Goal: Task Accomplishment & Management: Complete application form

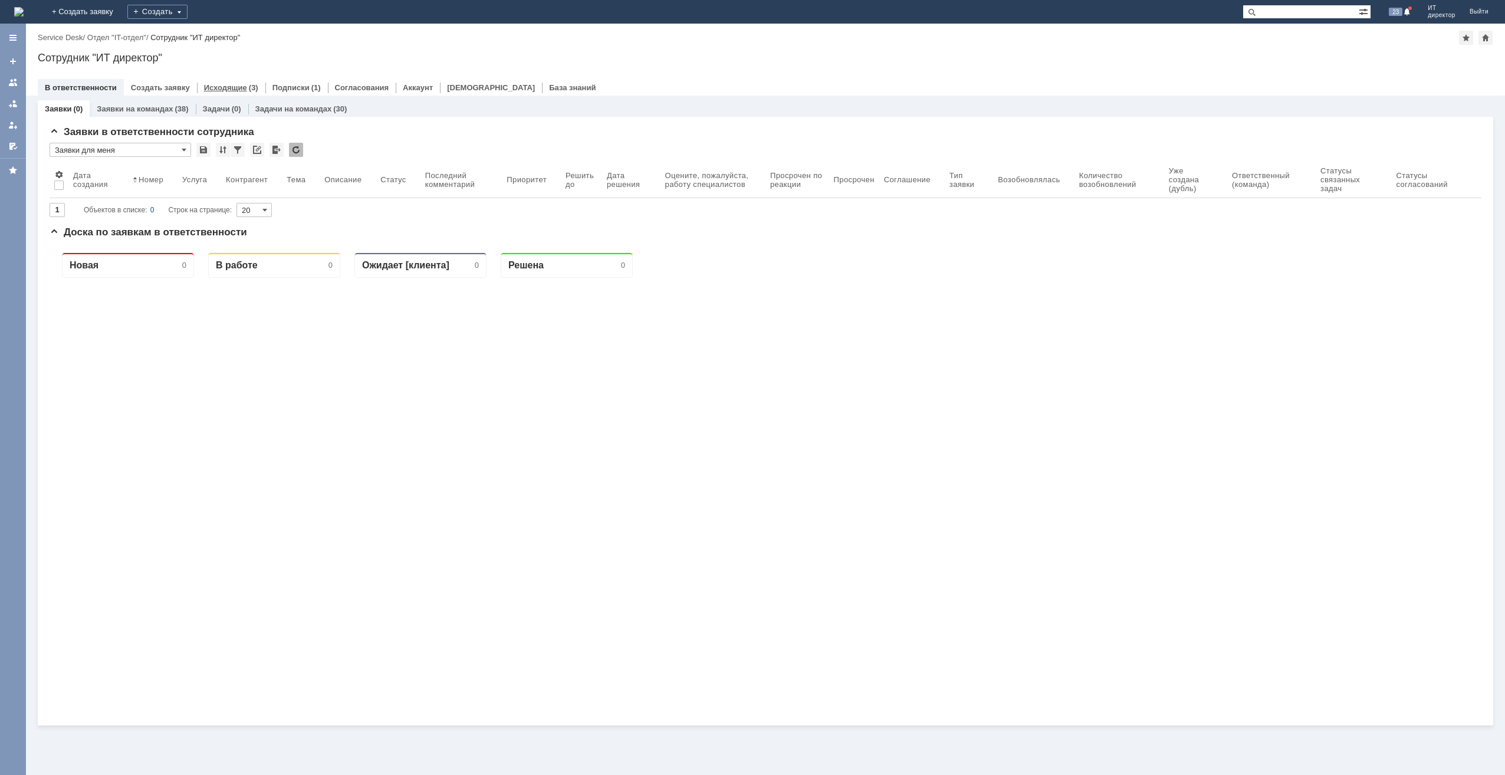
click at [230, 86] on link "Исходящие" at bounding box center [225, 87] width 43 height 9
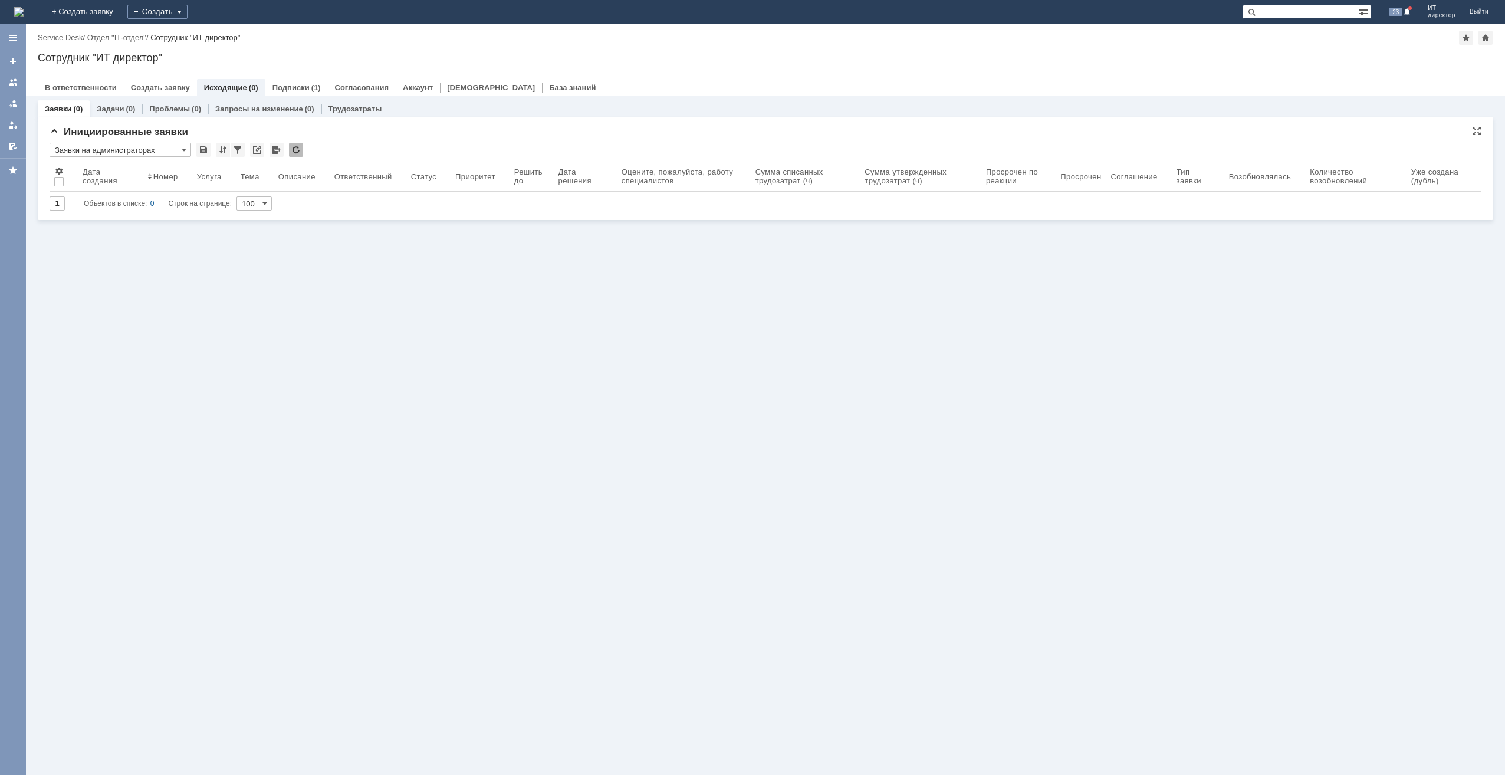
click at [188, 149] on input "Заявки на администраторах" at bounding box center [121, 150] width 142 height 14
click at [145, 246] on span "Заявки на программистах" at bounding box center [120, 245] width 126 height 9
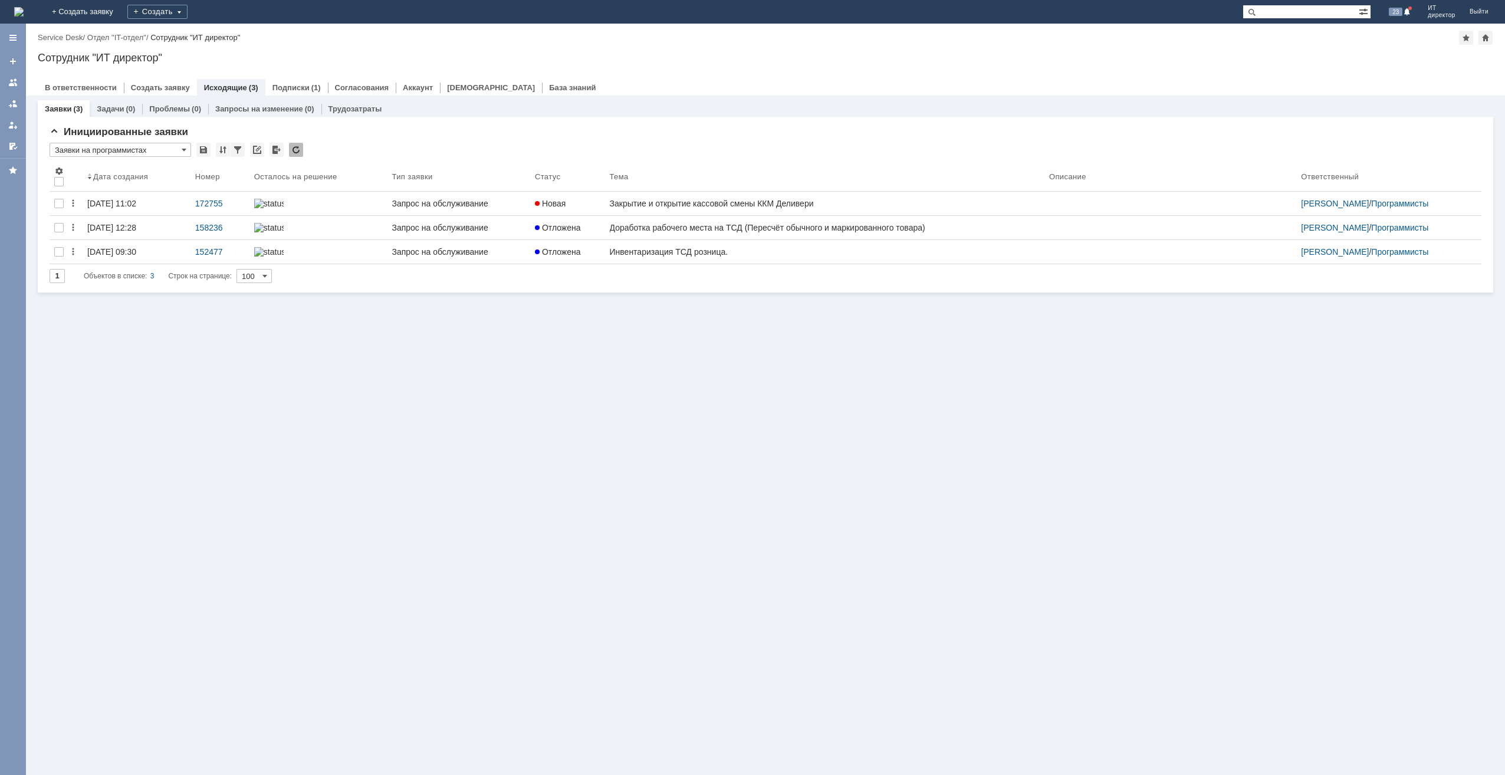
scroll to position [0, 0]
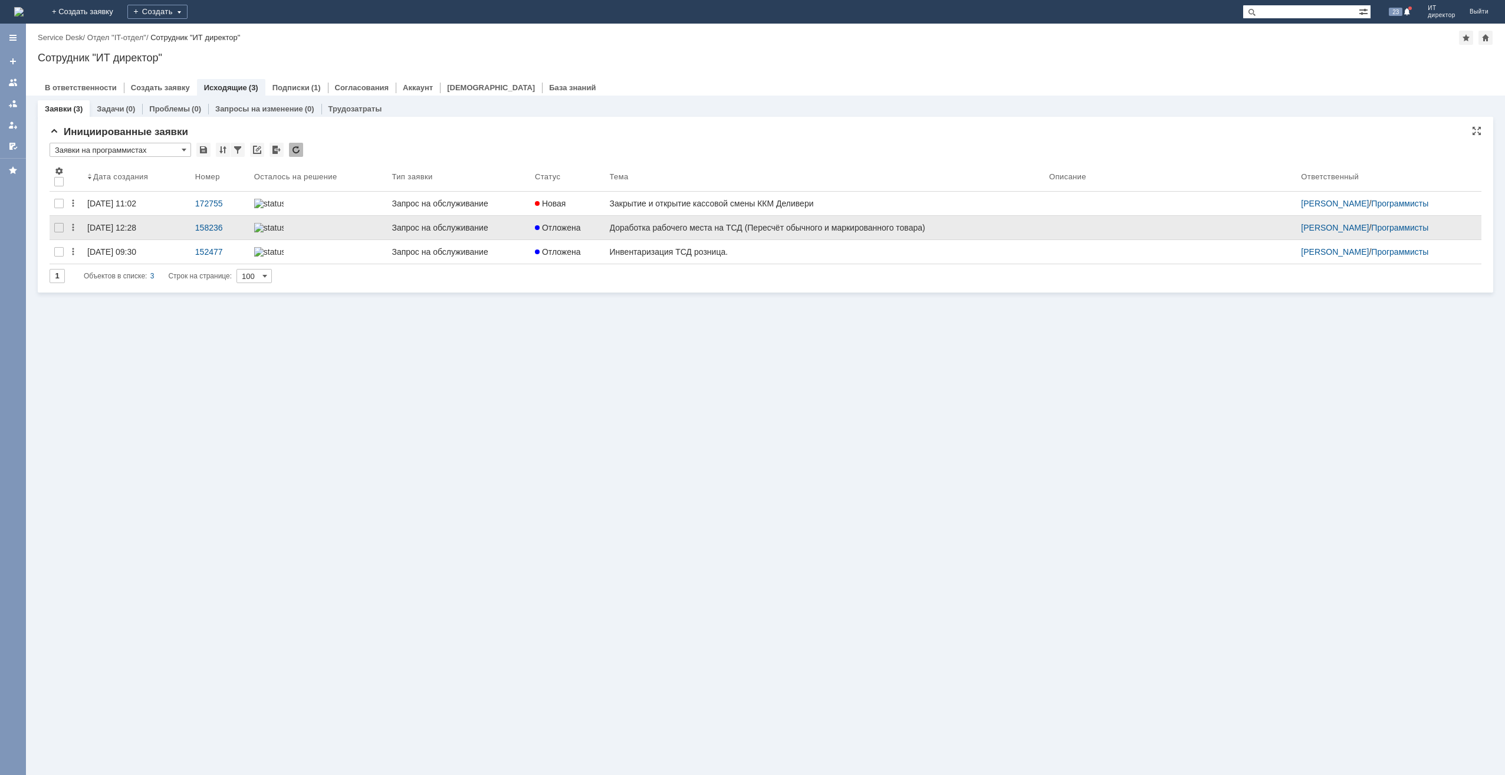
type input "Заявки на программистах"
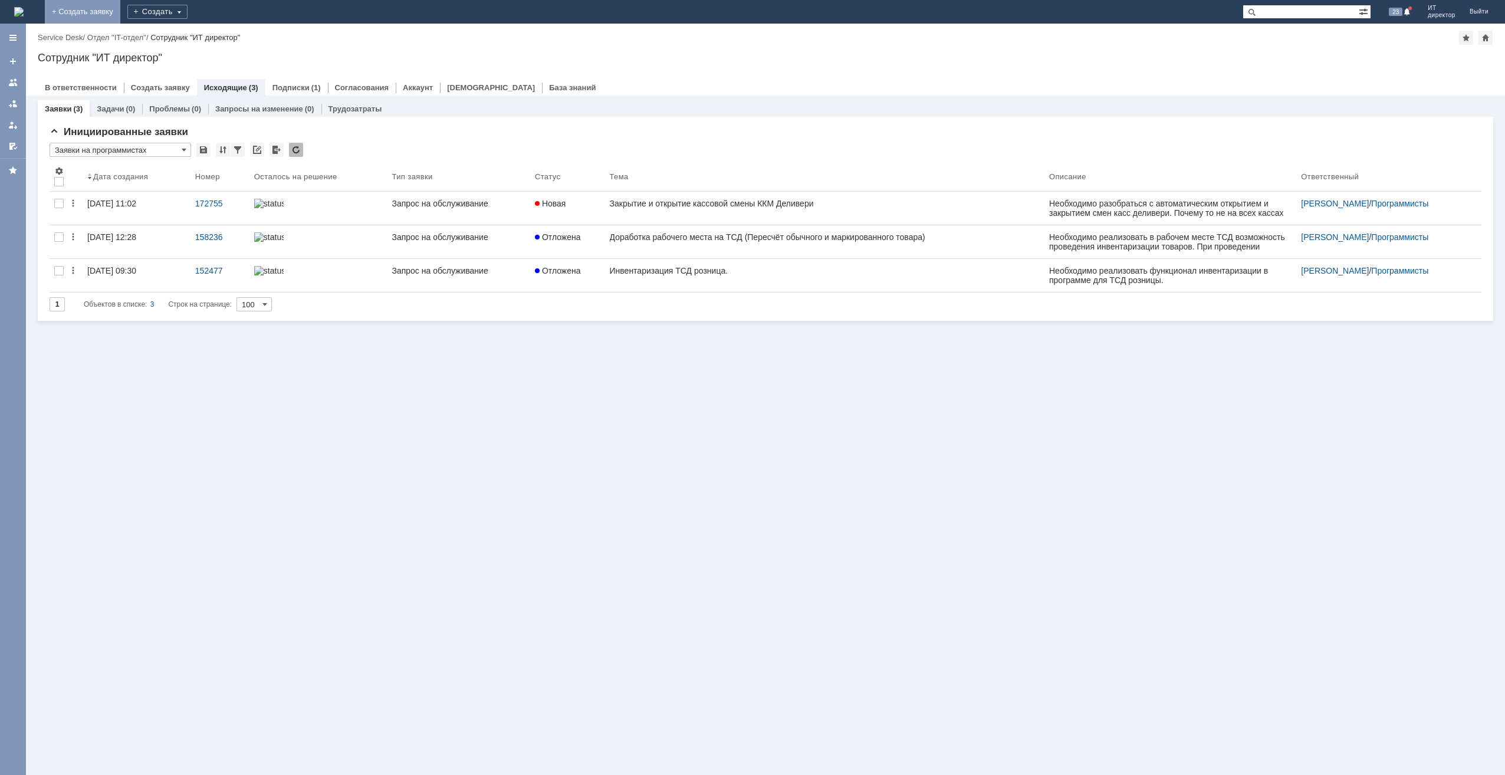
click at [120, 8] on link "+ Создать заявку" at bounding box center [82, 12] width 75 height 24
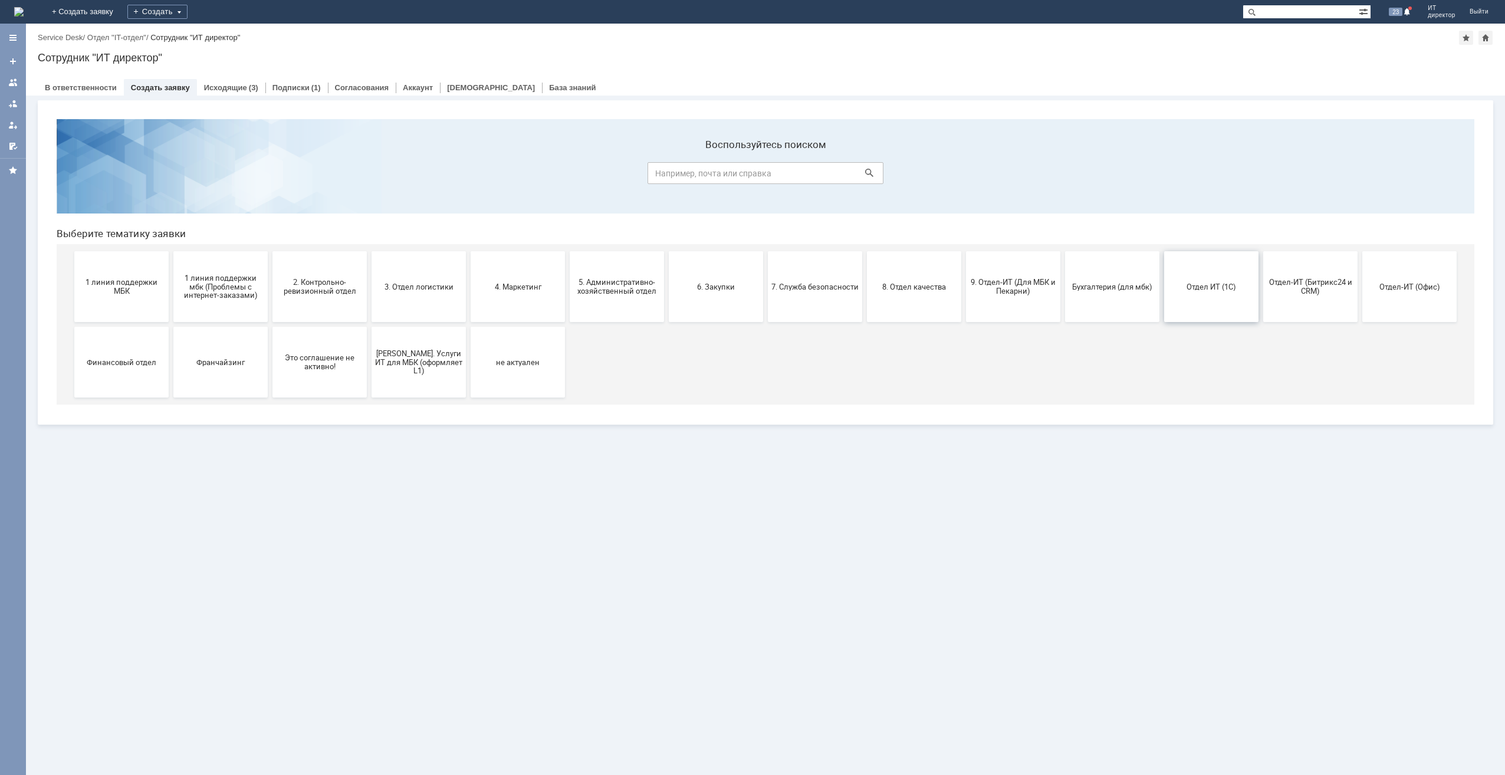
click at [1216, 287] on span "Отдел ИТ (1С)" at bounding box center [1210, 286] width 87 height 9
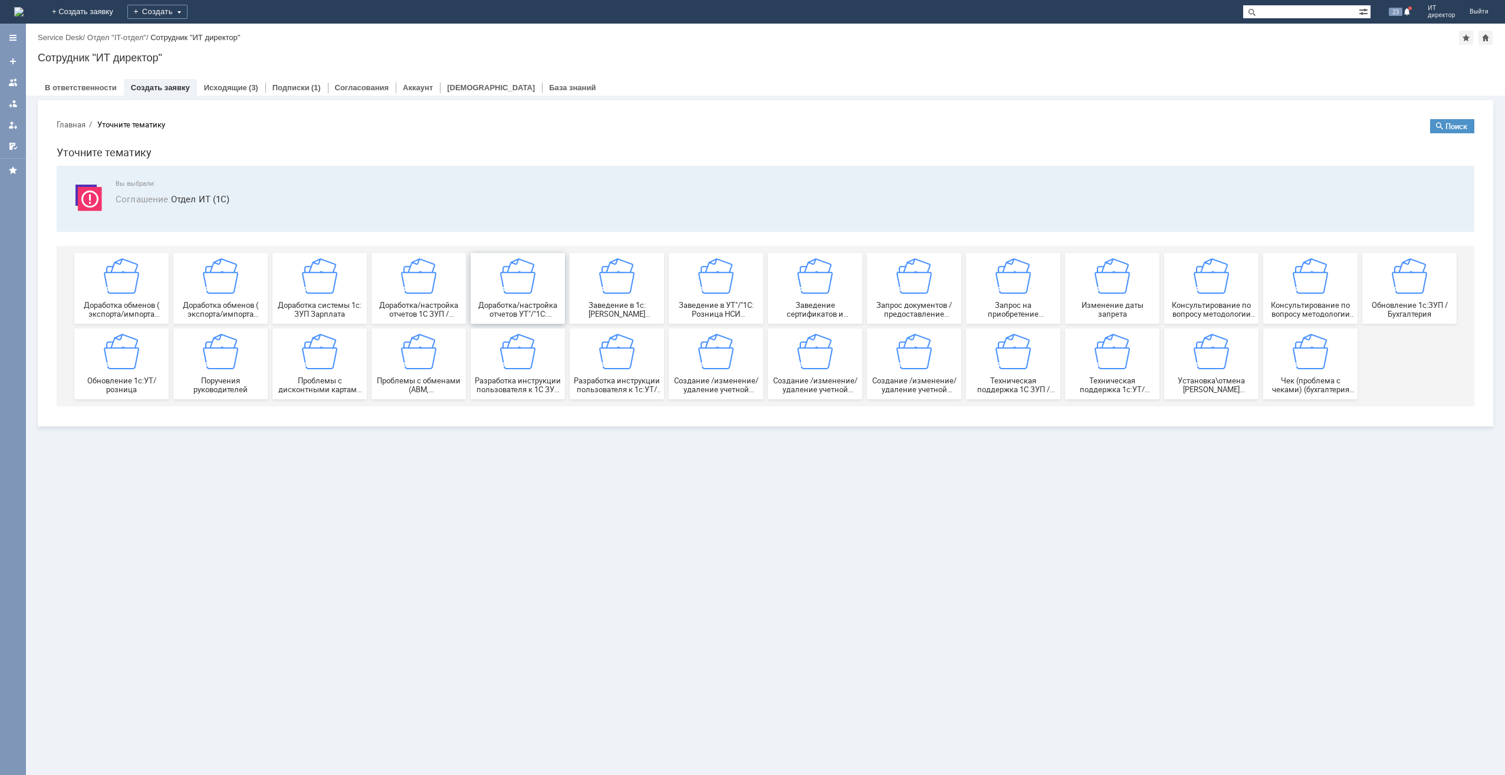
click at [495, 294] on div "Доработка/настройка отчетов УТ"/"1С: Розница"" at bounding box center [517, 288] width 87 height 60
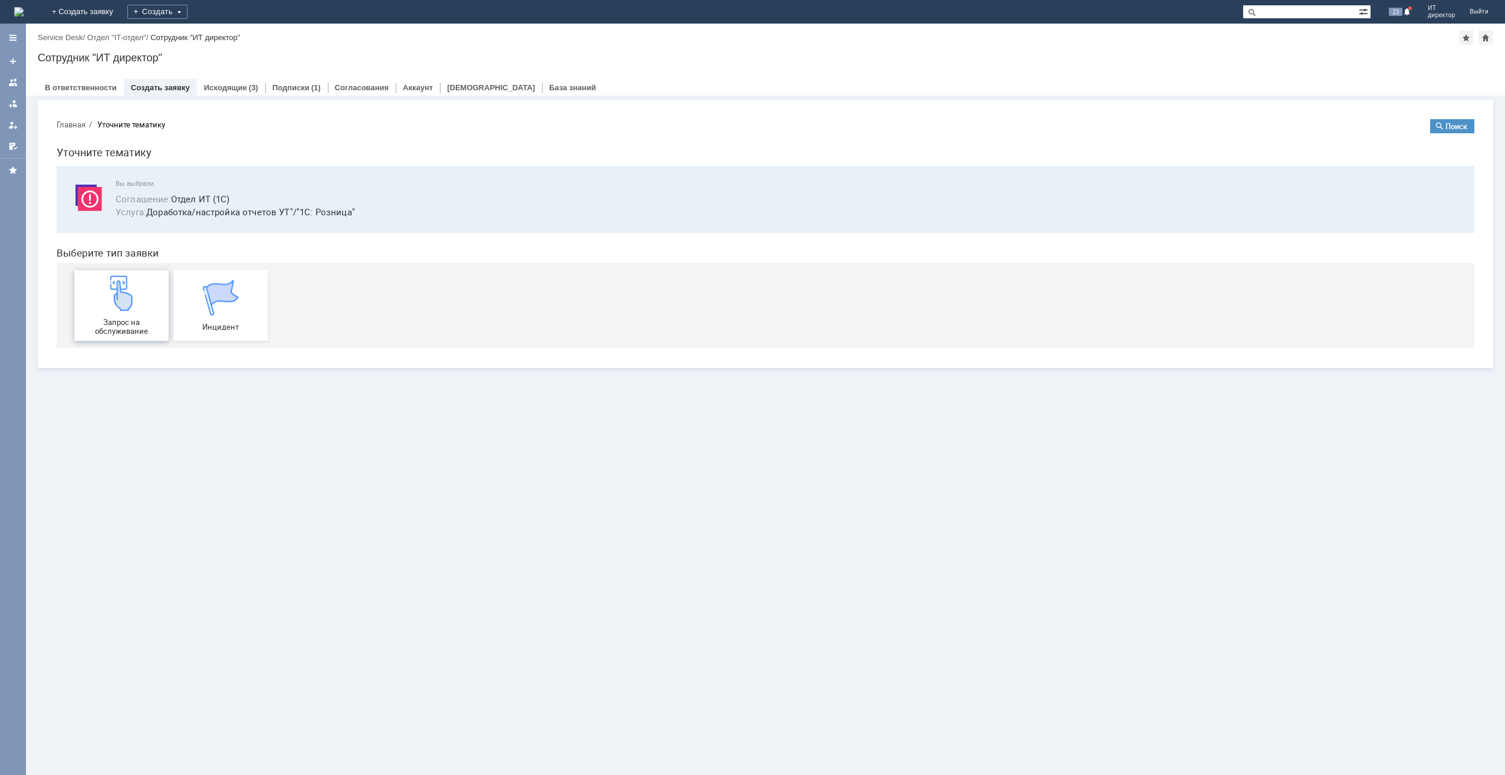
click at [152, 311] on div "Запрос на обслуживание" at bounding box center [121, 305] width 87 height 60
click at [24, 15] on img at bounding box center [18, 11] width 9 height 9
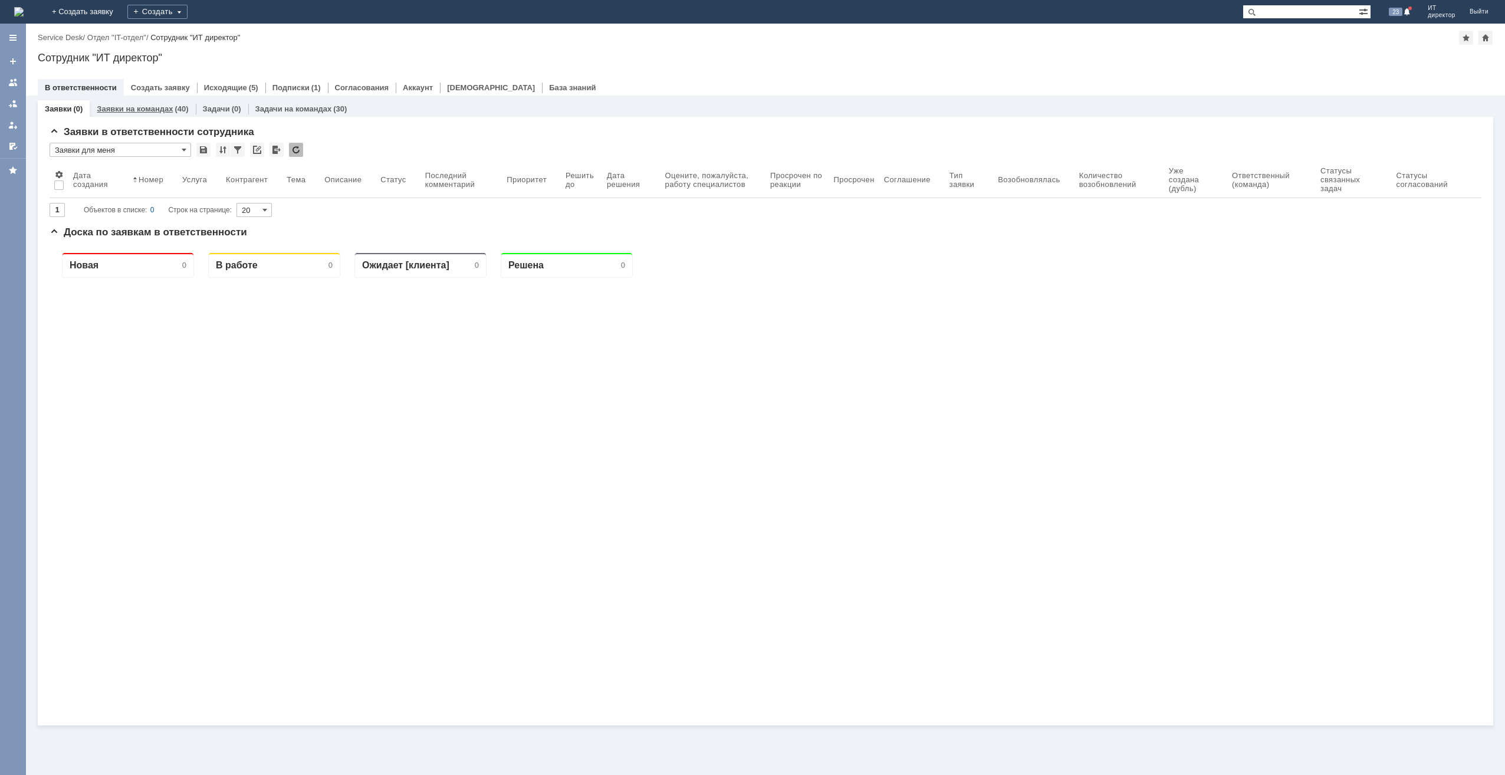
click at [175, 106] on div "(40)" at bounding box center [182, 108] width 14 height 9
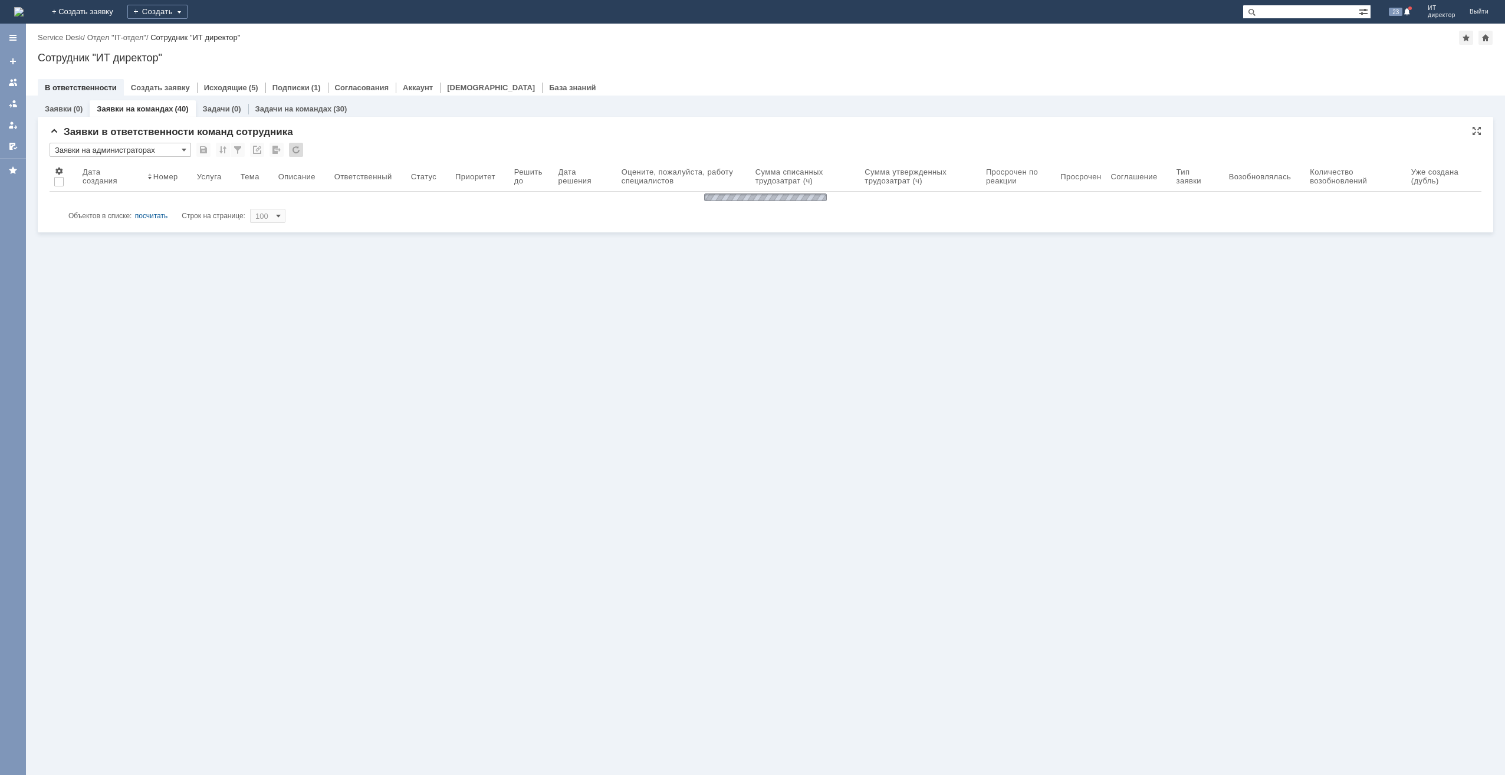
click at [178, 150] on input "Заявки на администраторах" at bounding box center [121, 150] width 142 height 14
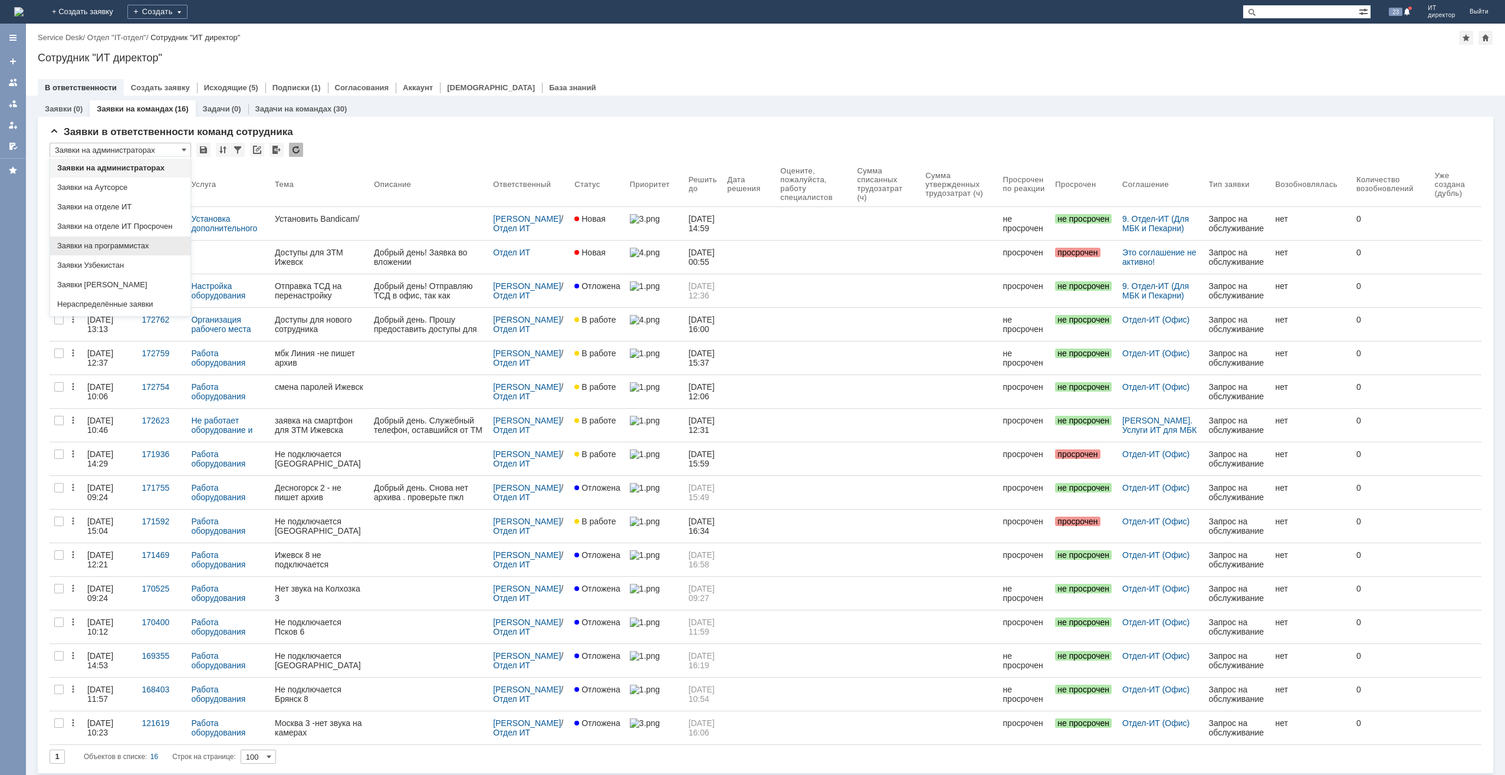
click at [151, 237] on div "Заявки на программистах" at bounding box center [120, 245] width 140 height 19
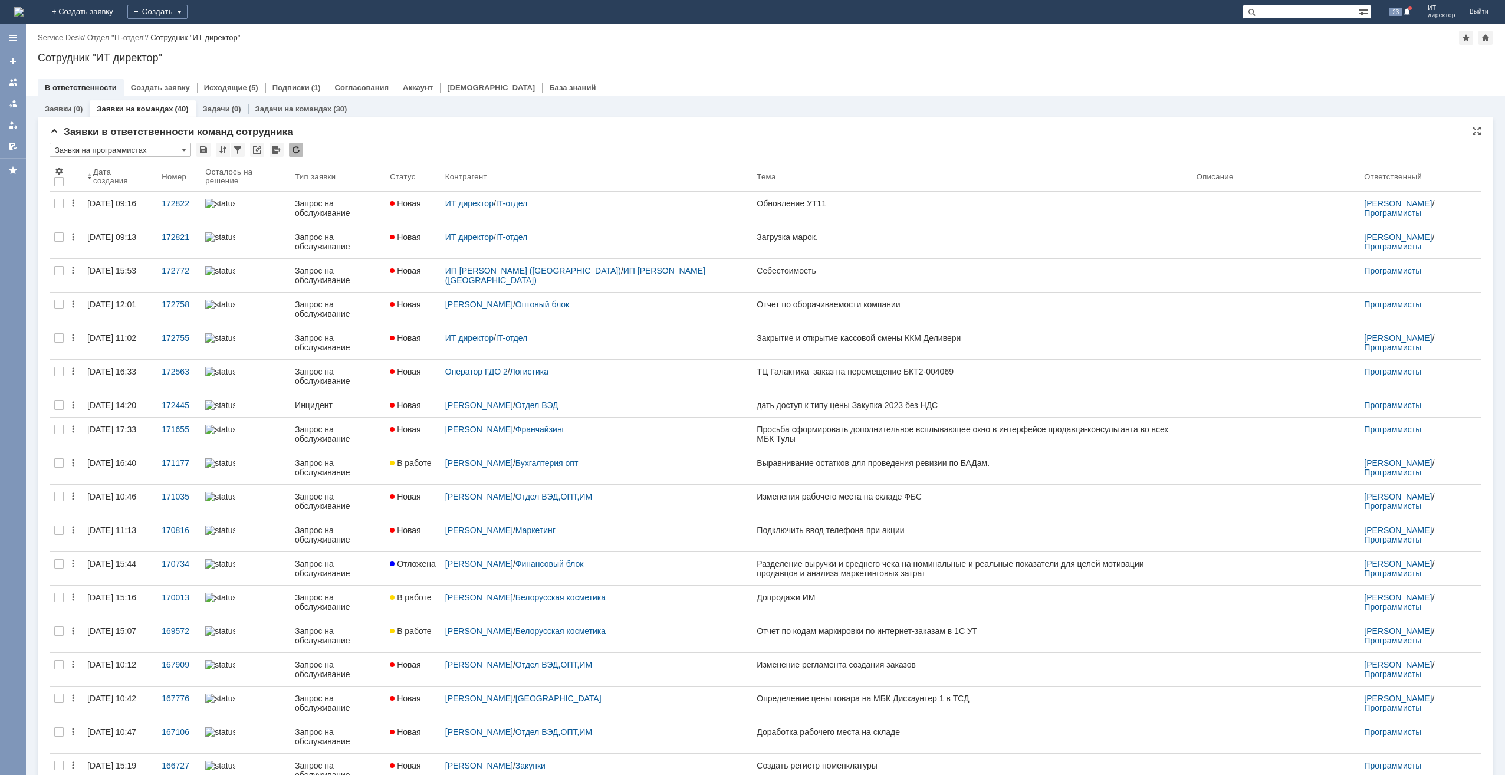
type input "Заявки на программистах"
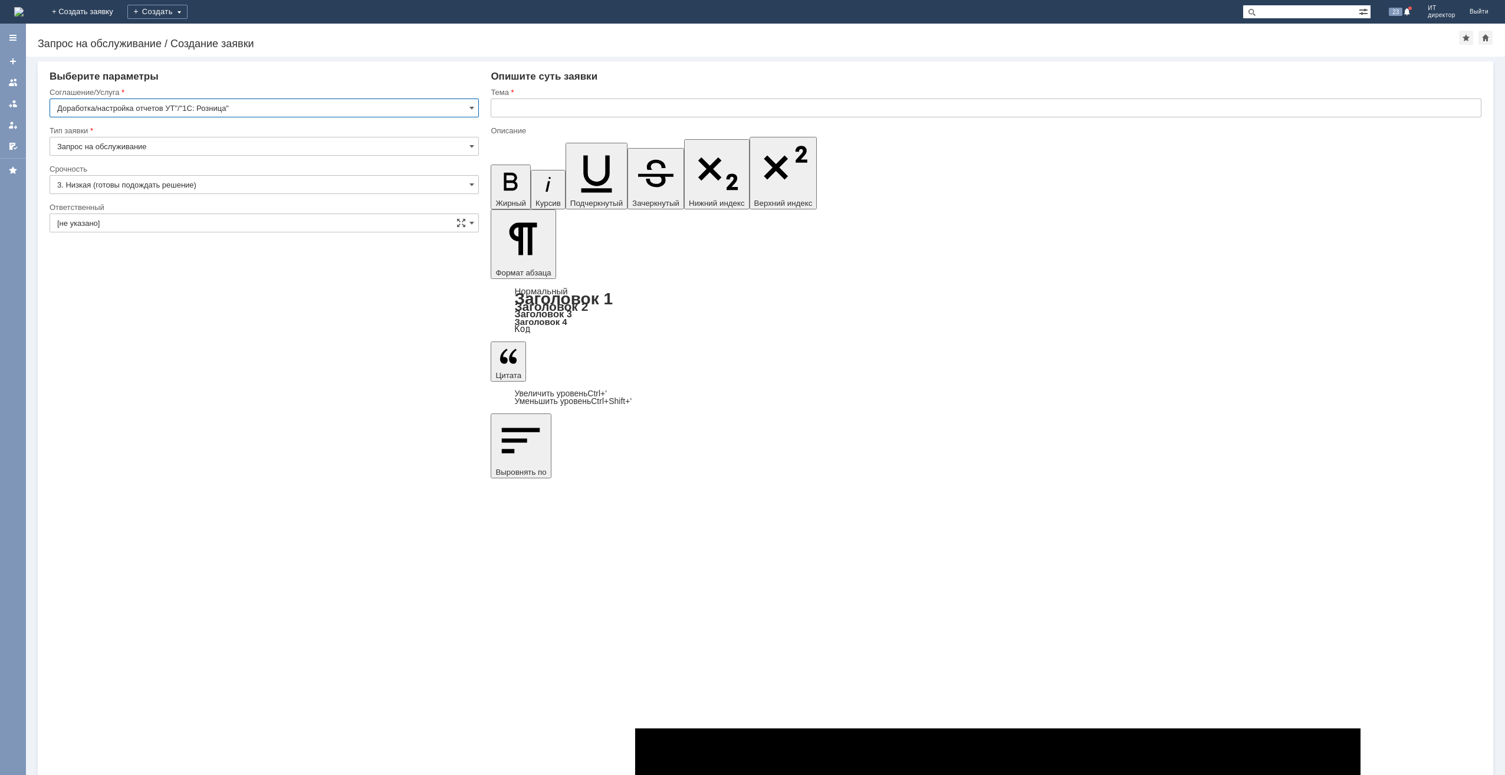
click at [192, 143] on input "Запрос на обслуживание" at bounding box center [264, 146] width 429 height 19
type input "Запрос на обслуживание"
click at [217, 188] on input "3. Низкая (готовы подождать решение)" at bounding box center [264, 184] width 429 height 19
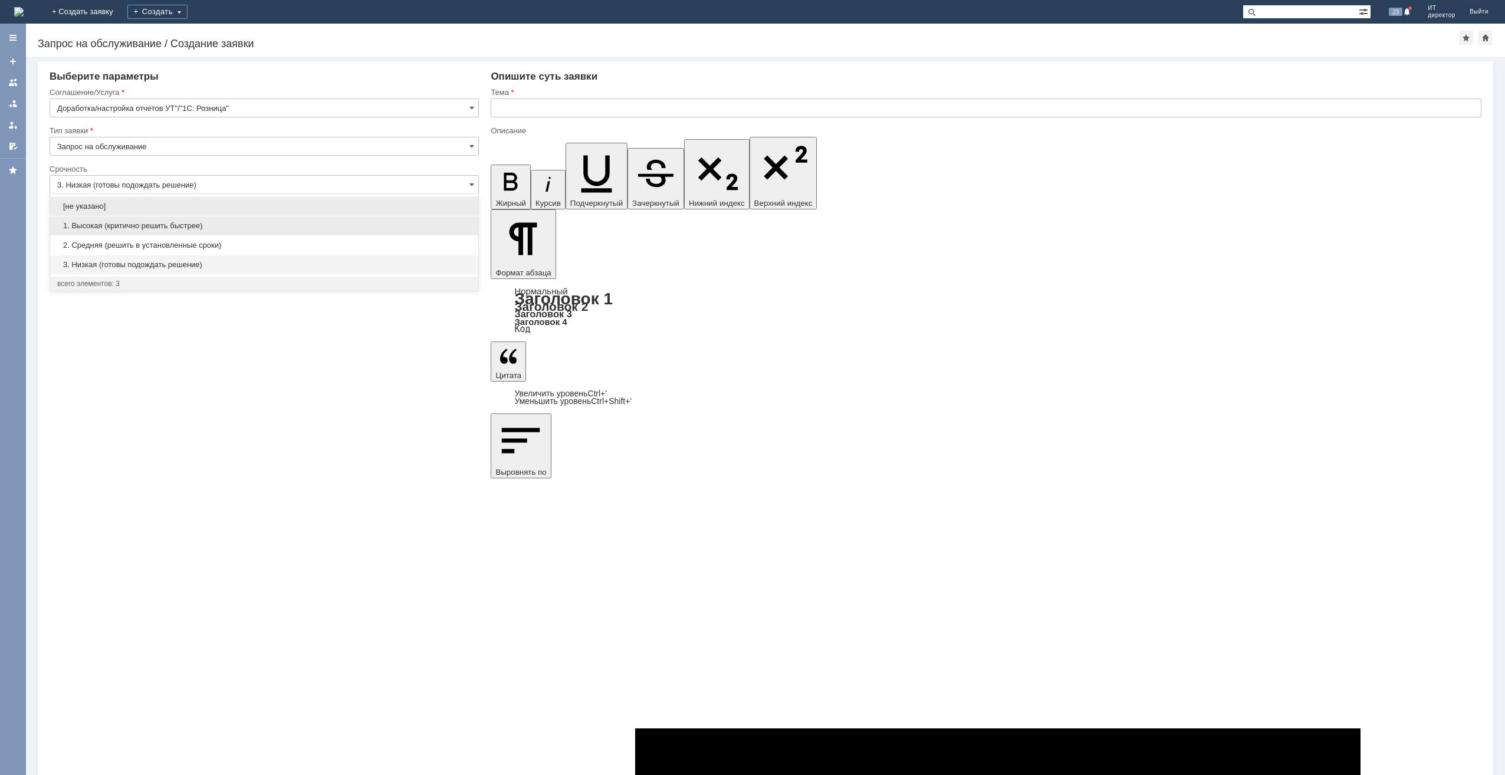
click at [210, 221] on span "1. Высокая (критично решить быстрее)" at bounding box center [264, 225] width 414 height 9
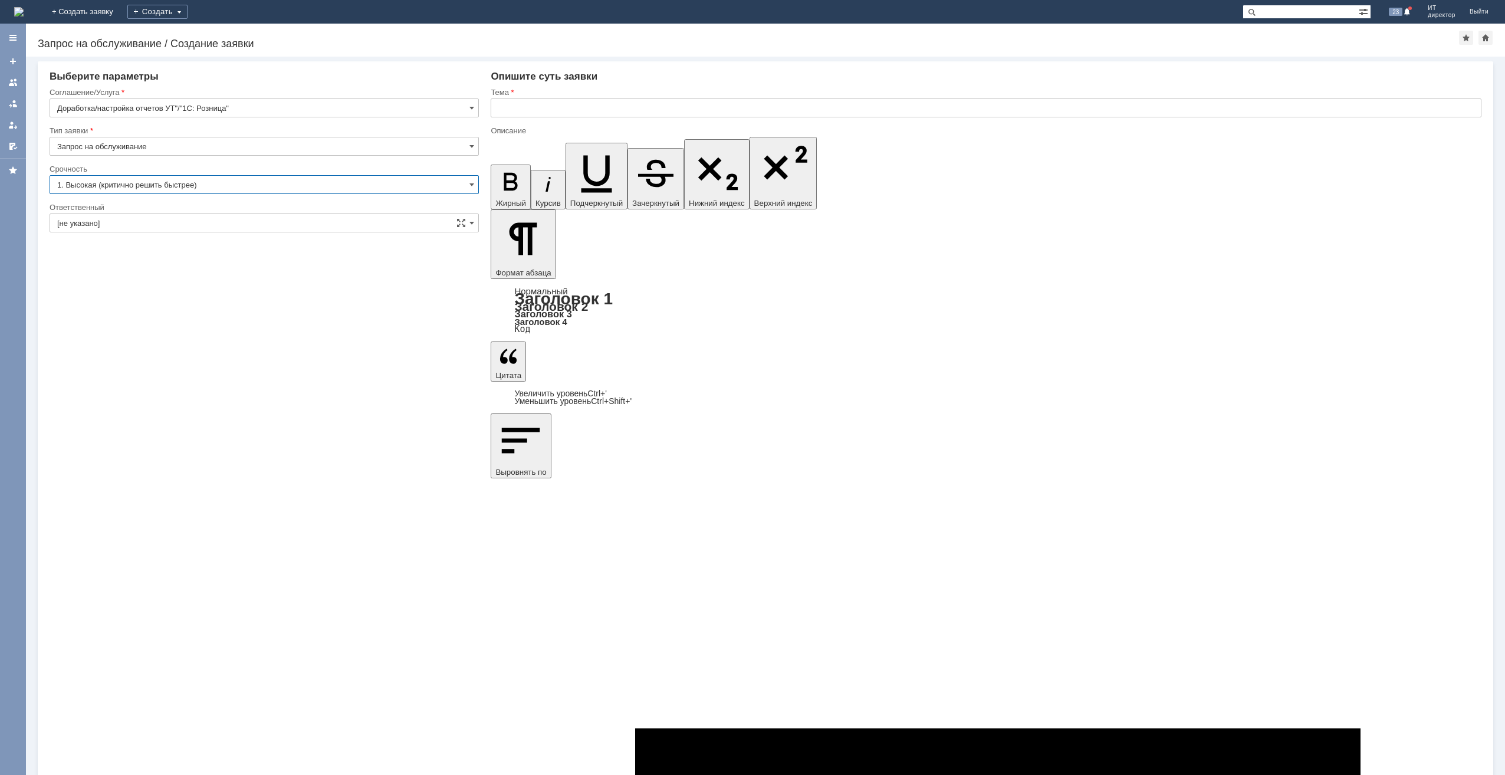
type input "1. Высокая (критично решить быстрее)"
click at [500, 114] on input "text" at bounding box center [986, 107] width 991 height 19
type input "P"
type input "Загрузка марок."
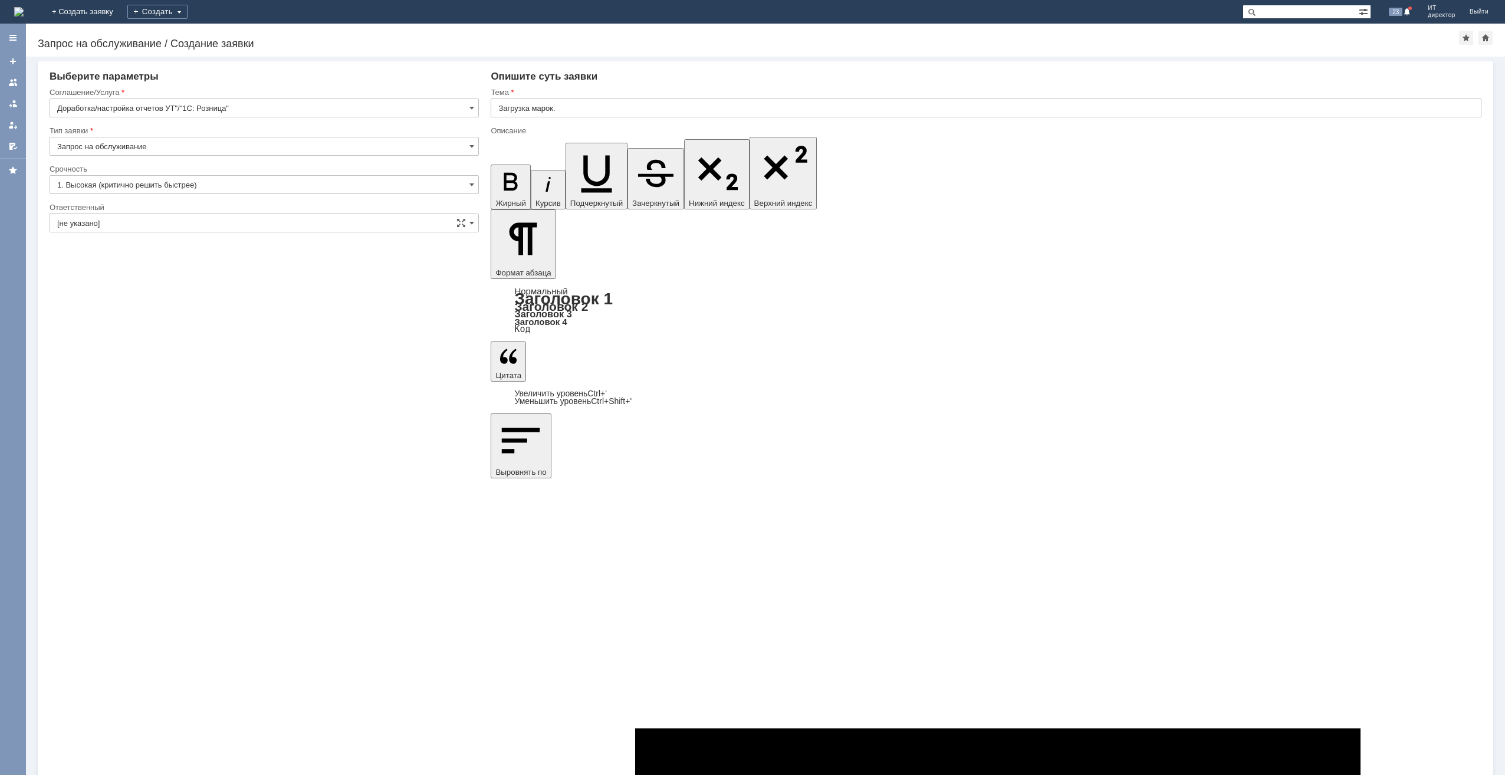
click at [300, 224] on input "[не указано]" at bounding box center [264, 222] width 429 height 19
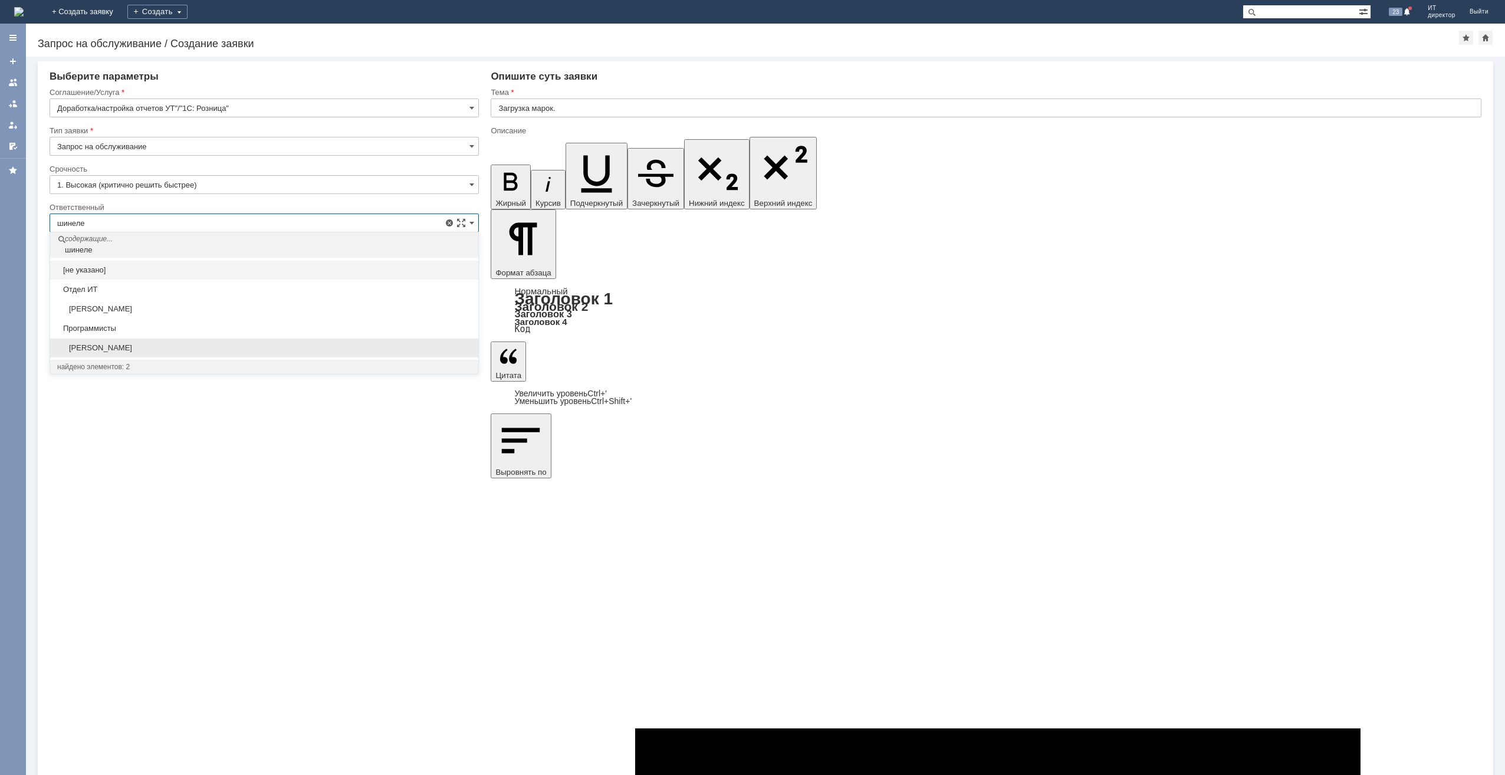
click at [167, 341] on div "[PERSON_NAME]" at bounding box center [264, 347] width 428 height 19
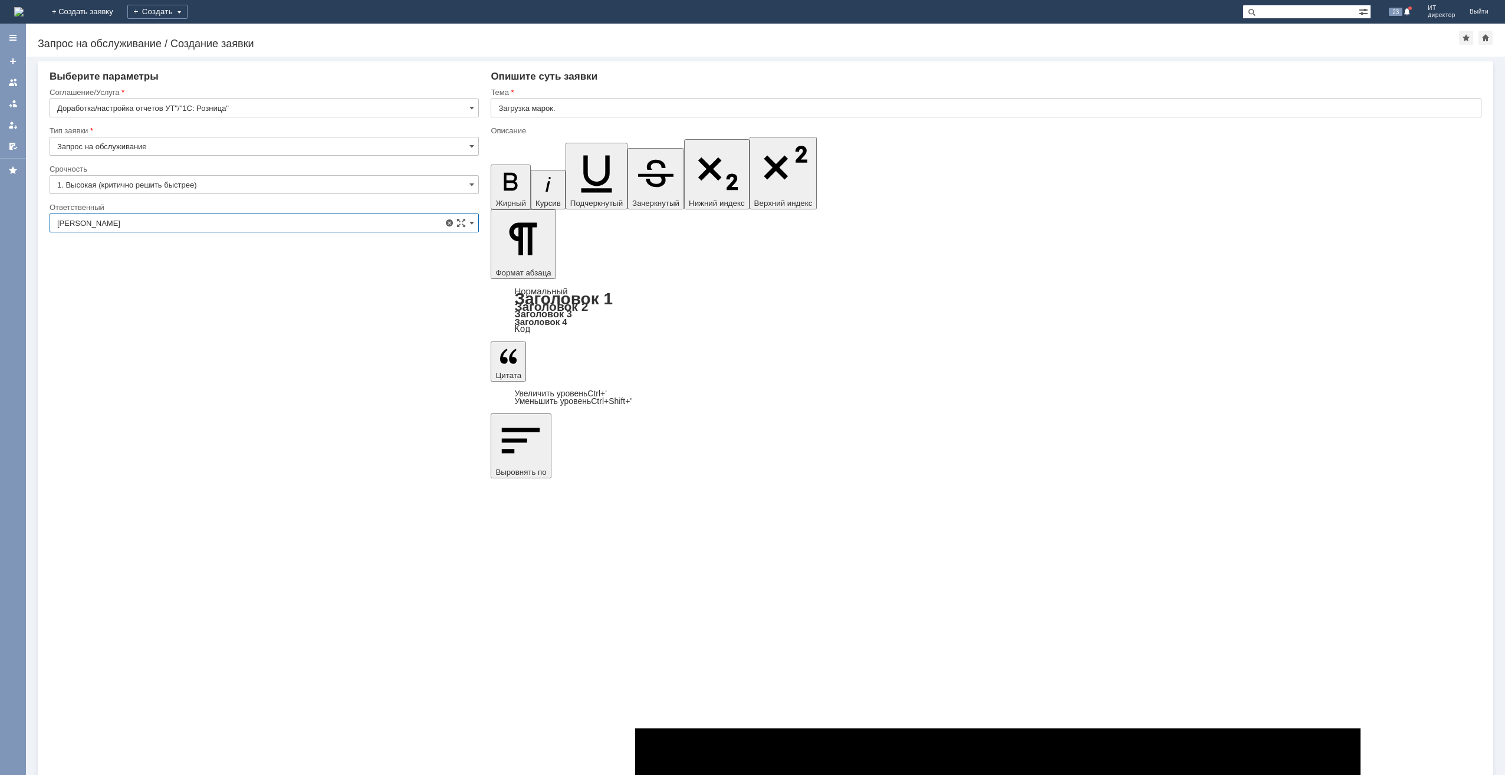
type input "[PERSON_NAME]"
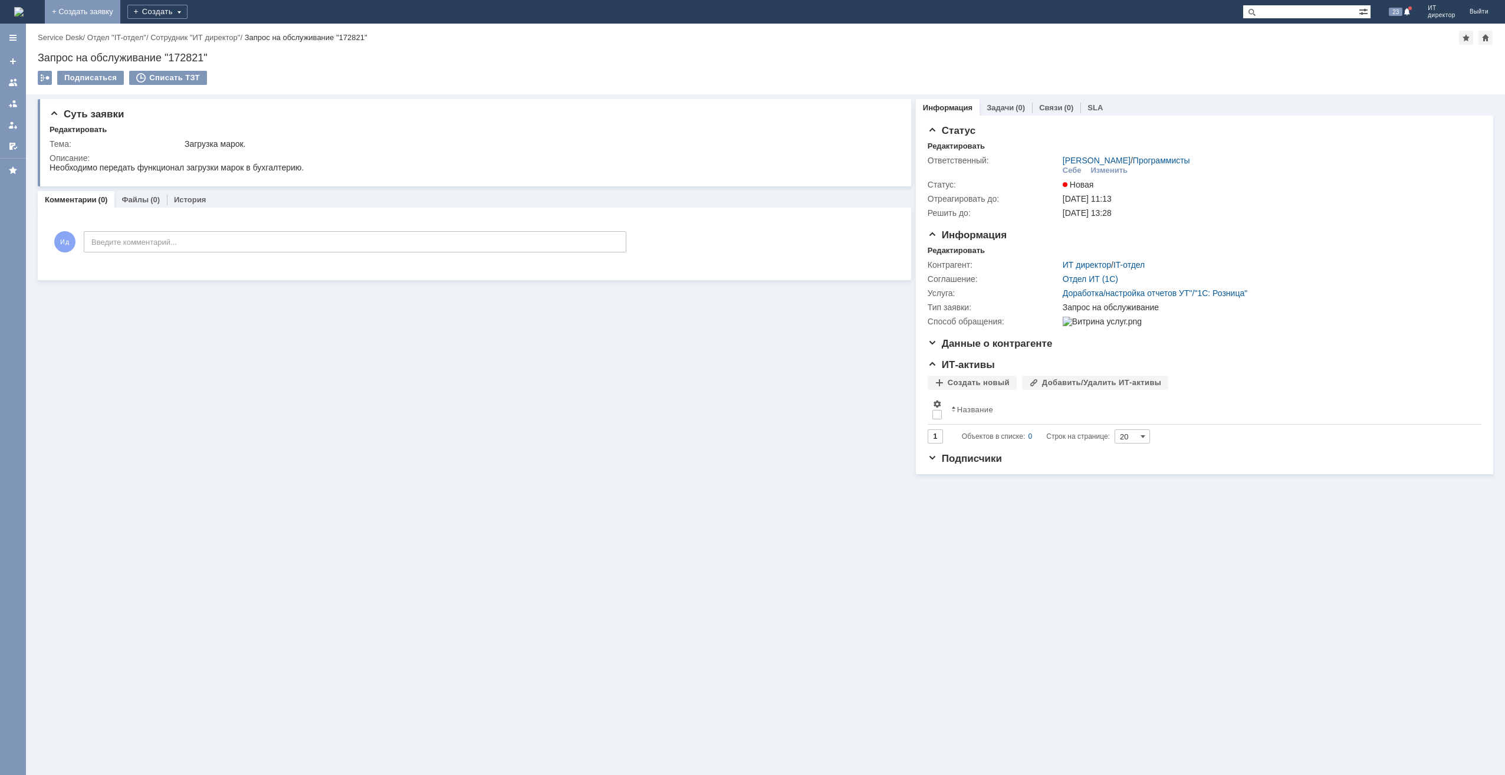
click at [120, 11] on link "+ Создать заявку" at bounding box center [82, 12] width 75 height 24
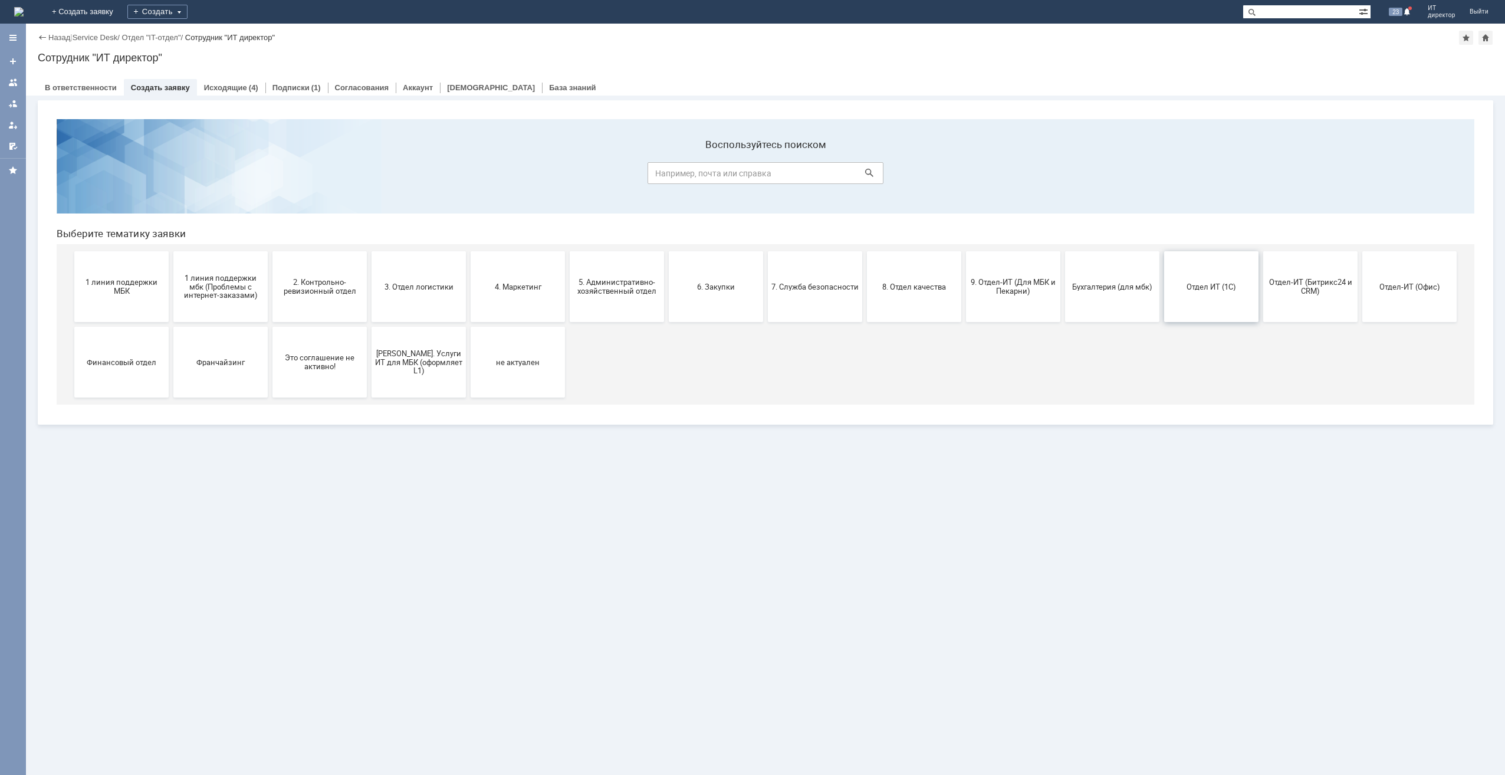
click at [1209, 290] on span "Отдел ИТ (1С)" at bounding box center [1210, 286] width 87 height 9
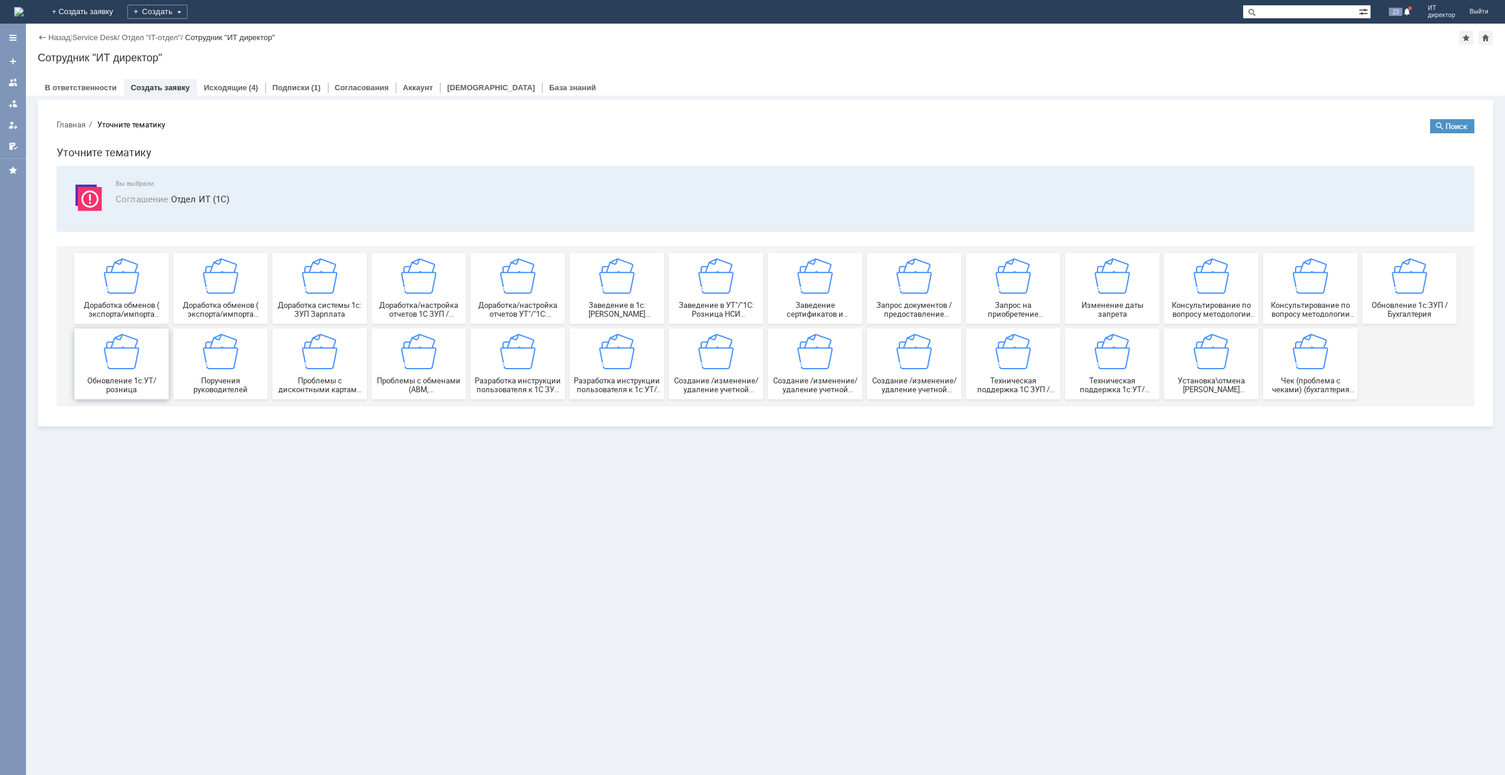
click at [138, 355] on img at bounding box center [121, 351] width 35 height 35
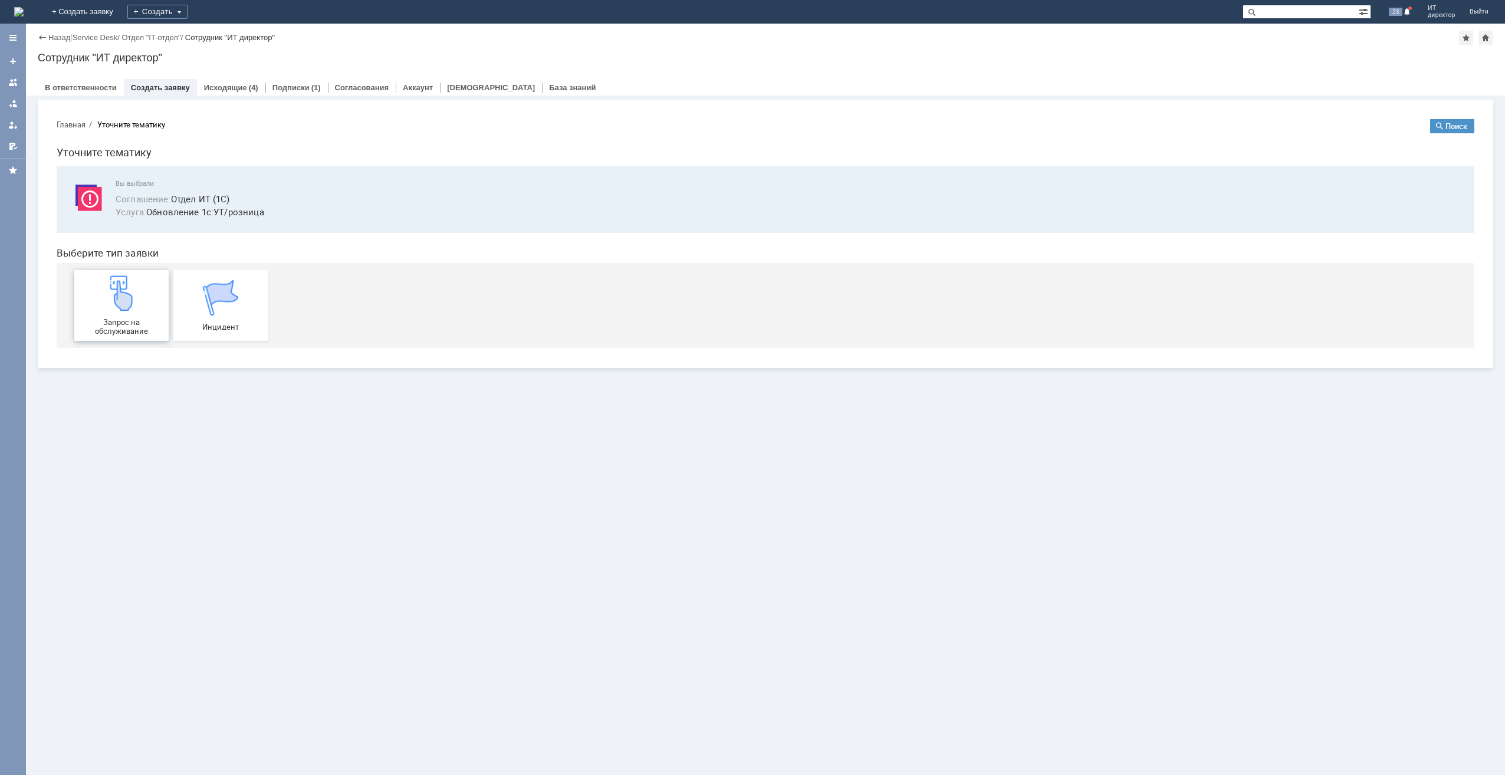
click at [121, 292] on img at bounding box center [121, 292] width 35 height 35
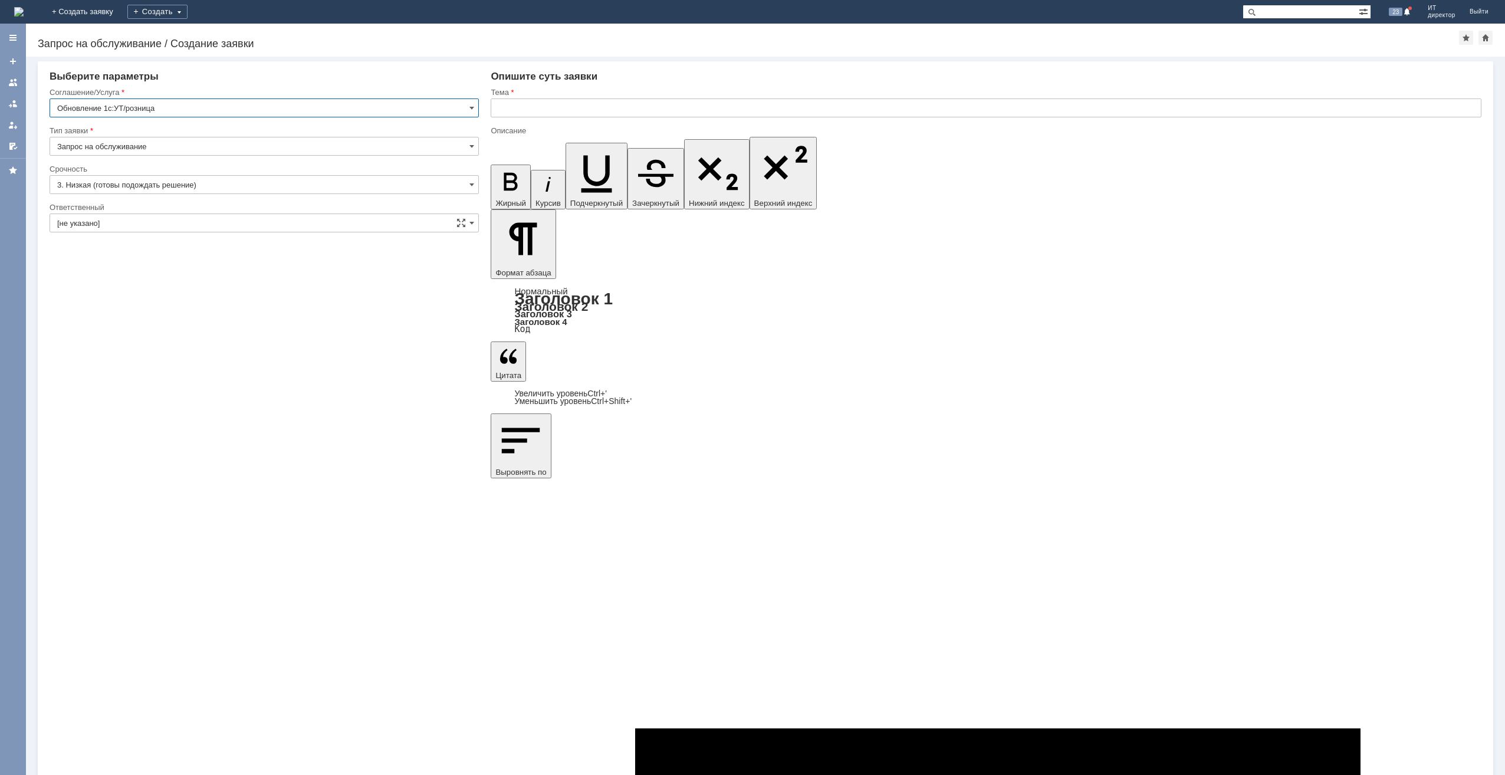
click at [617, 111] on input "text" at bounding box center [986, 107] width 991 height 19
type input "Р"
type input "Обновление УТ11"
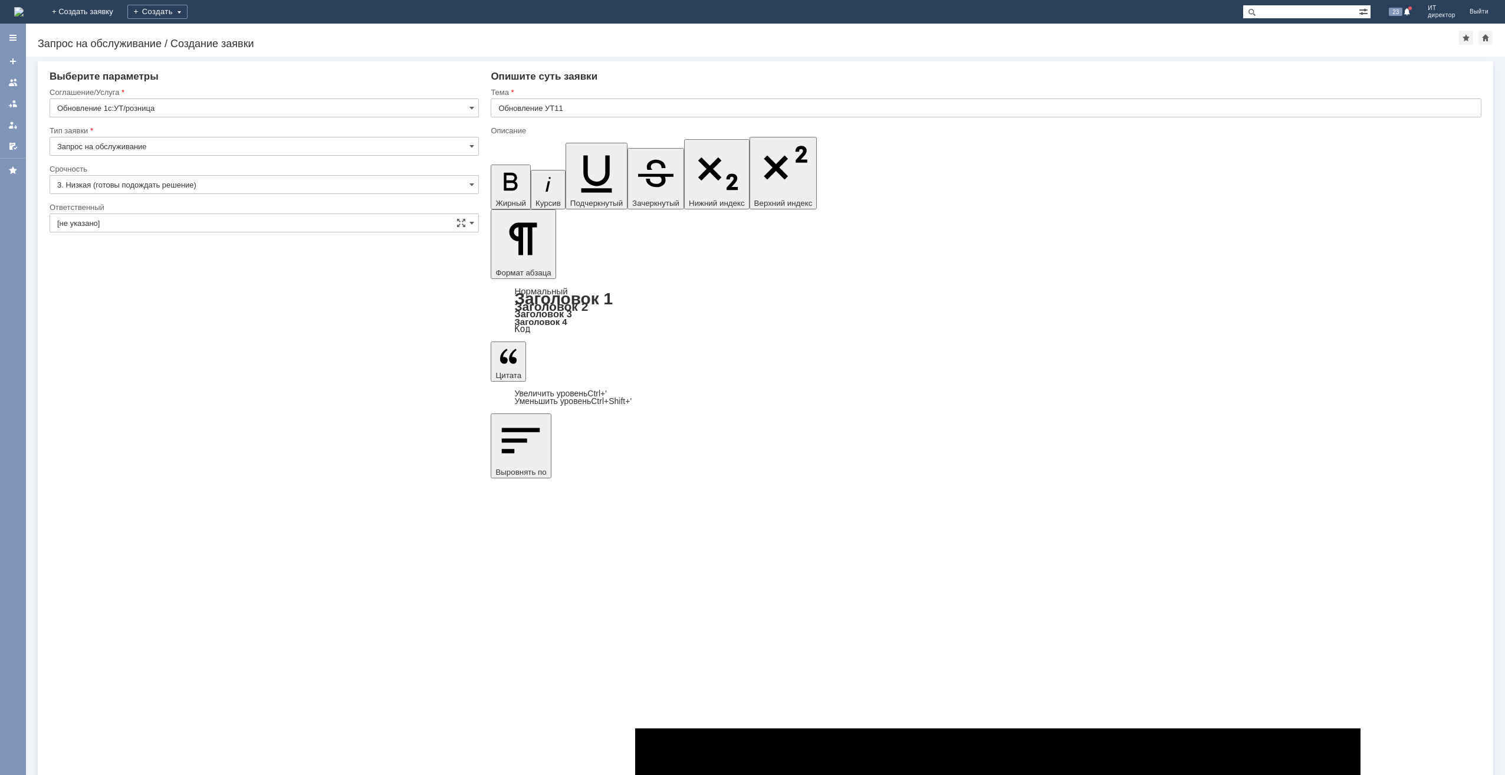
click at [435, 222] on input "[не указано]" at bounding box center [264, 222] width 429 height 19
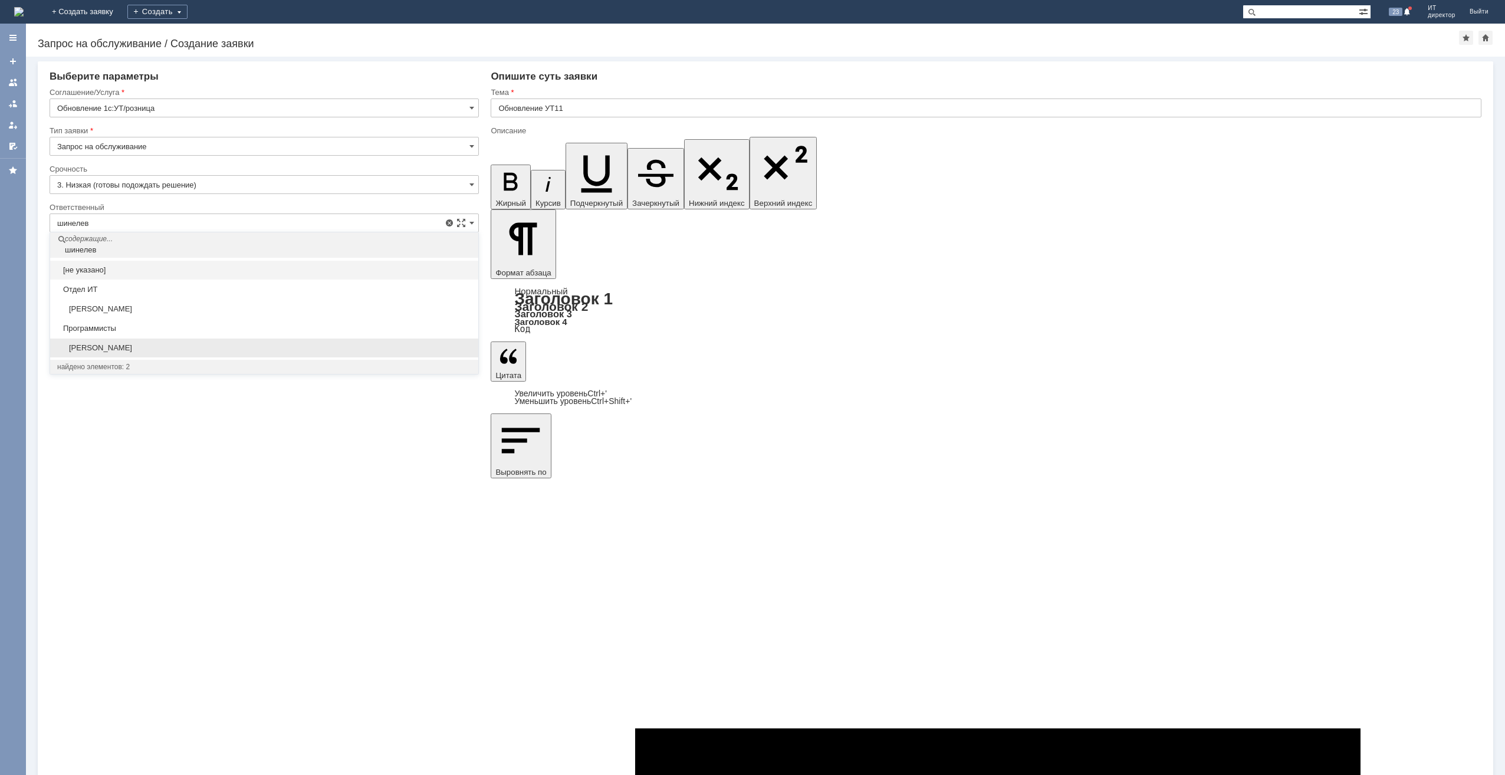
click at [204, 348] on span "[PERSON_NAME]" at bounding box center [264, 347] width 414 height 9
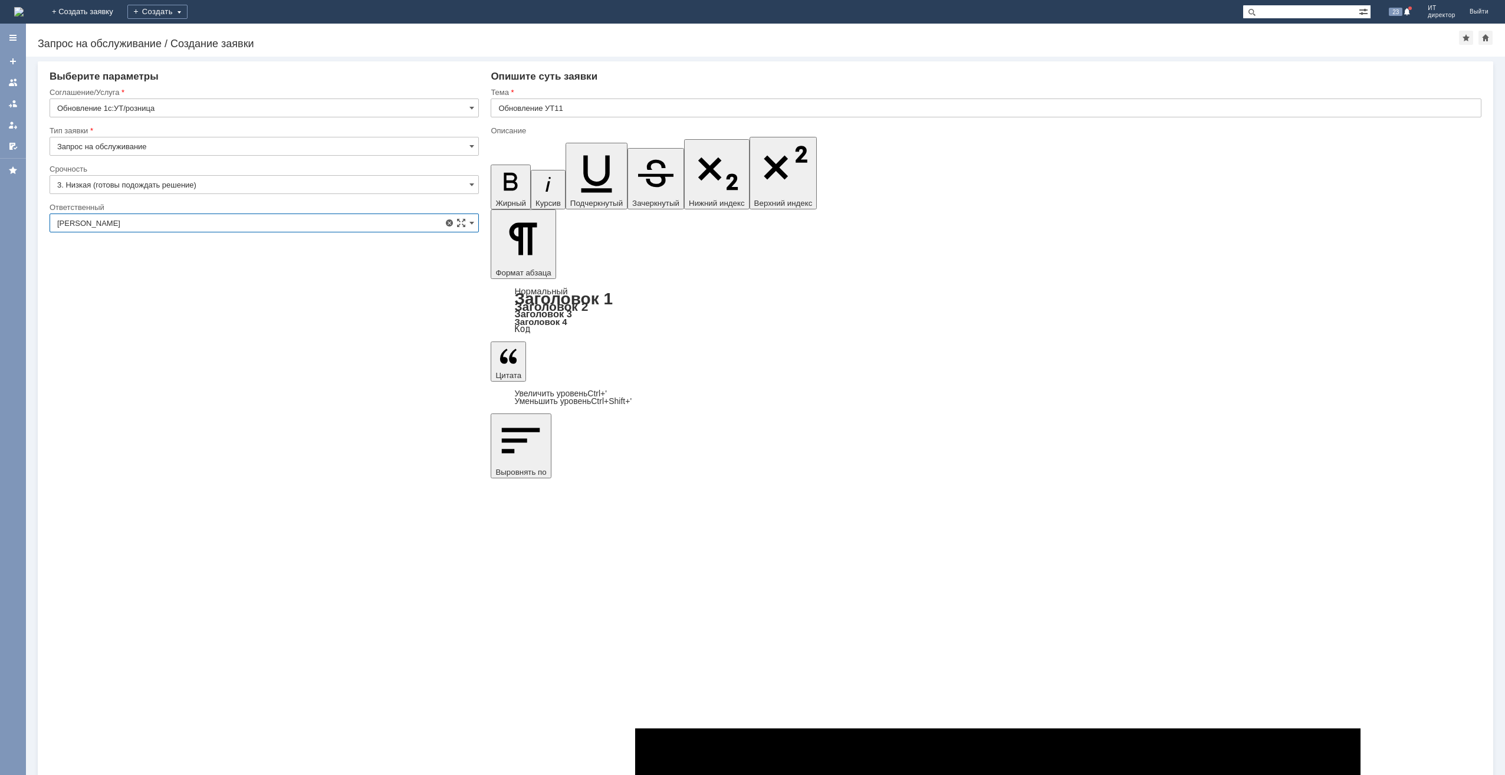
type input "[PERSON_NAME]"
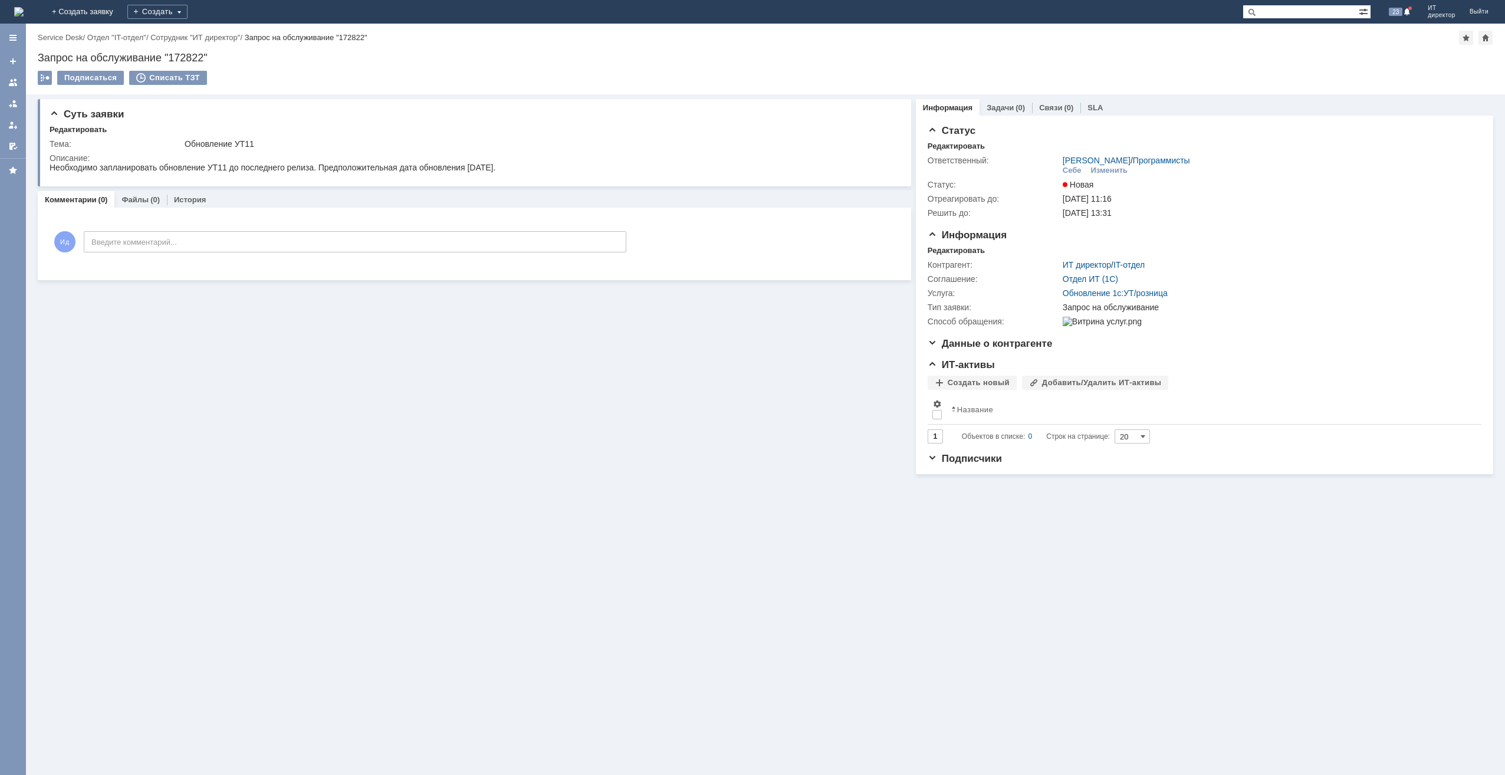
click at [24, 15] on img at bounding box center [18, 11] width 9 height 9
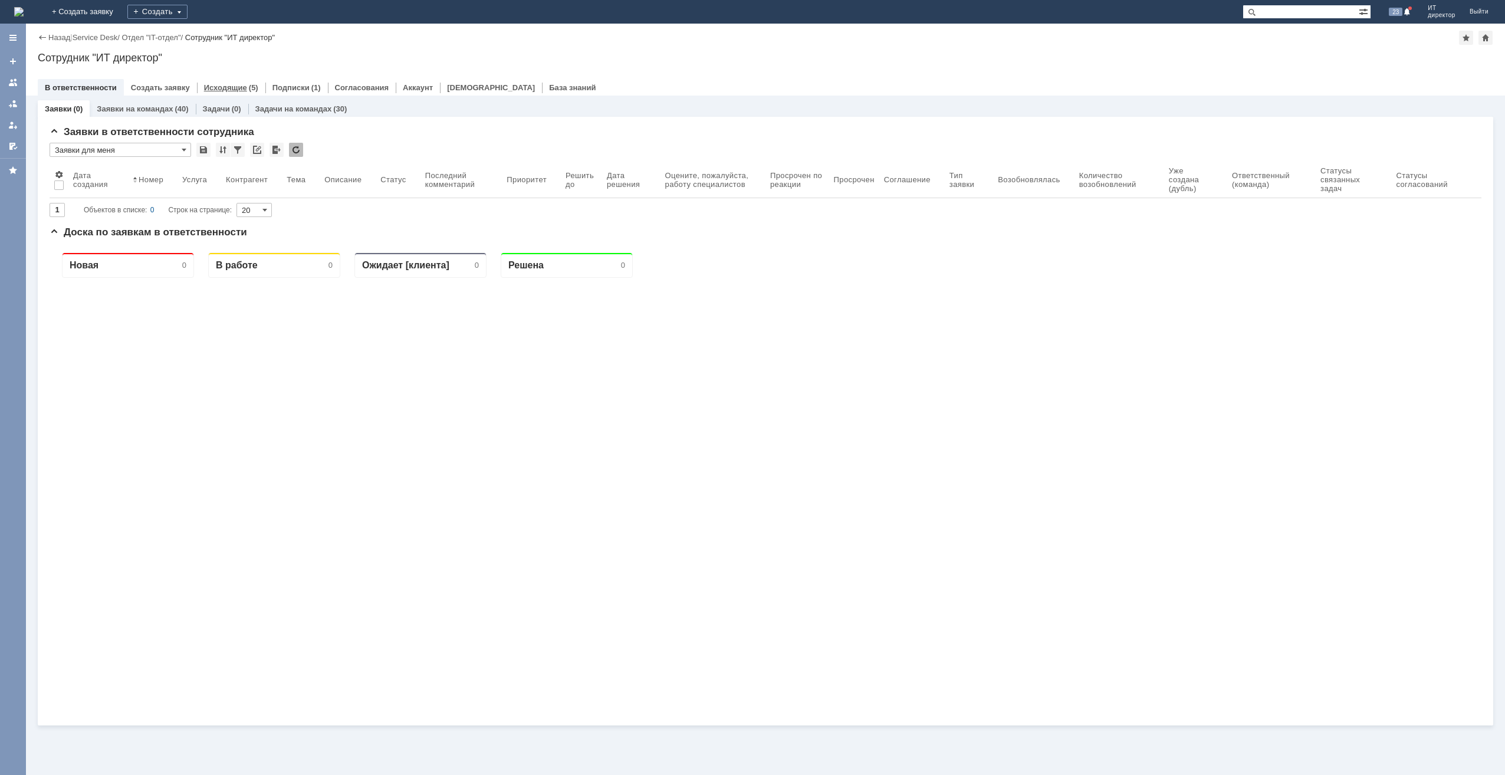
click at [238, 89] on link "Исходящие" at bounding box center [225, 87] width 43 height 9
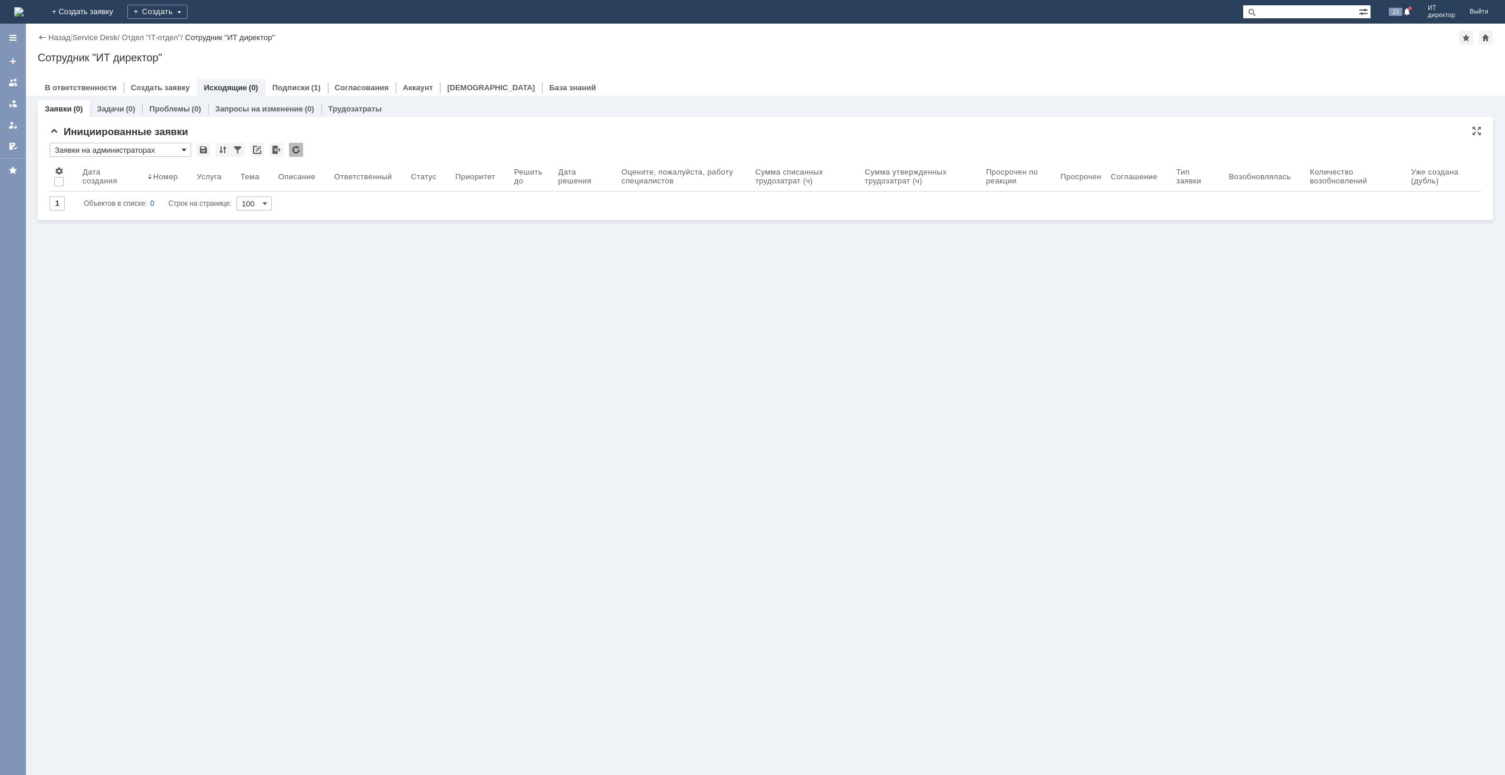
click at [182, 145] on span at bounding box center [184, 149] width 5 height 9
click at [153, 236] on div "Заявки на программистах" at bounding box center [120, 245] width 140 height 19
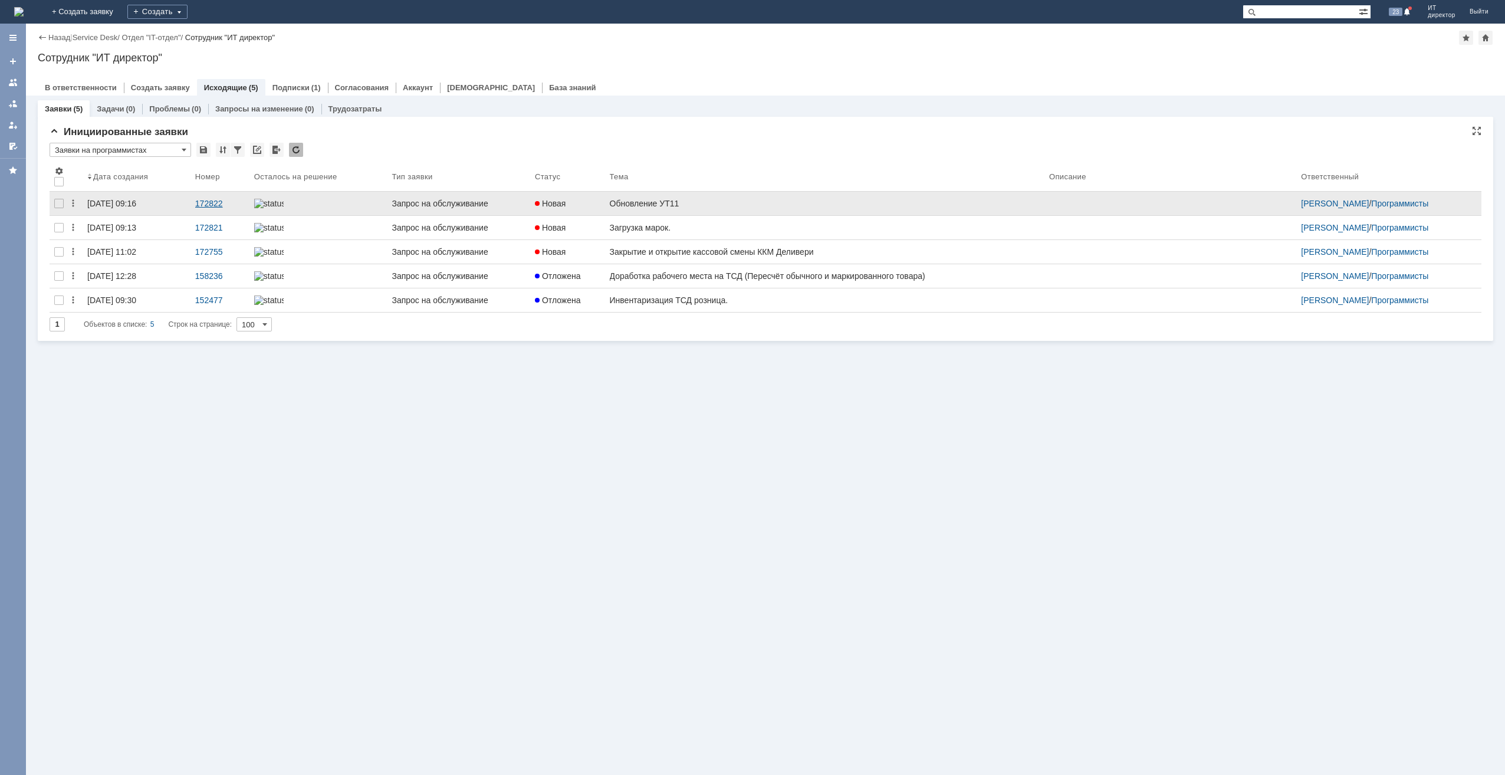
scroll to position [0, 0]
type input "Заявки на программистах"
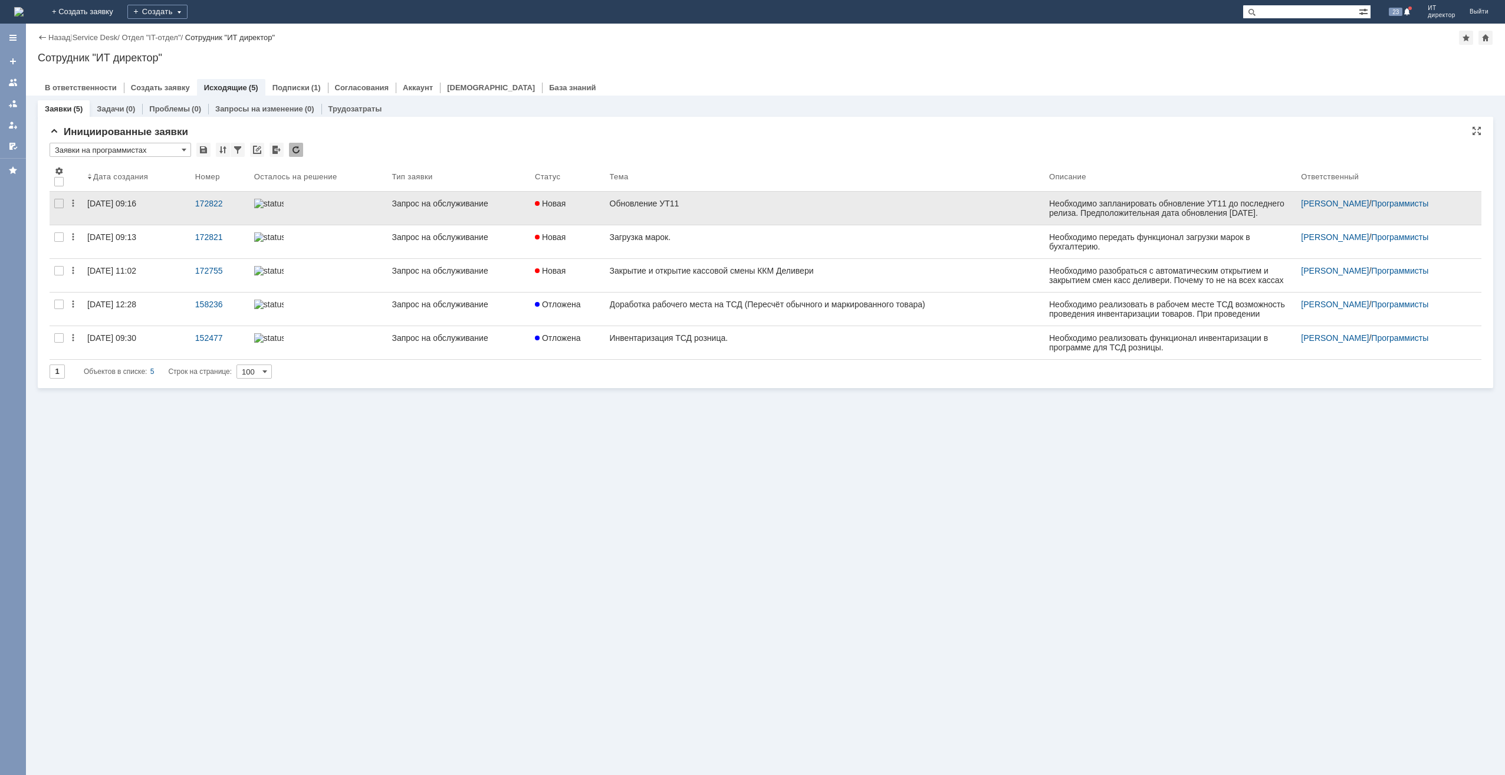
click at [811, 214] on link "Обновление УТ11" at bounding box center [824, 208] width 439 height 33
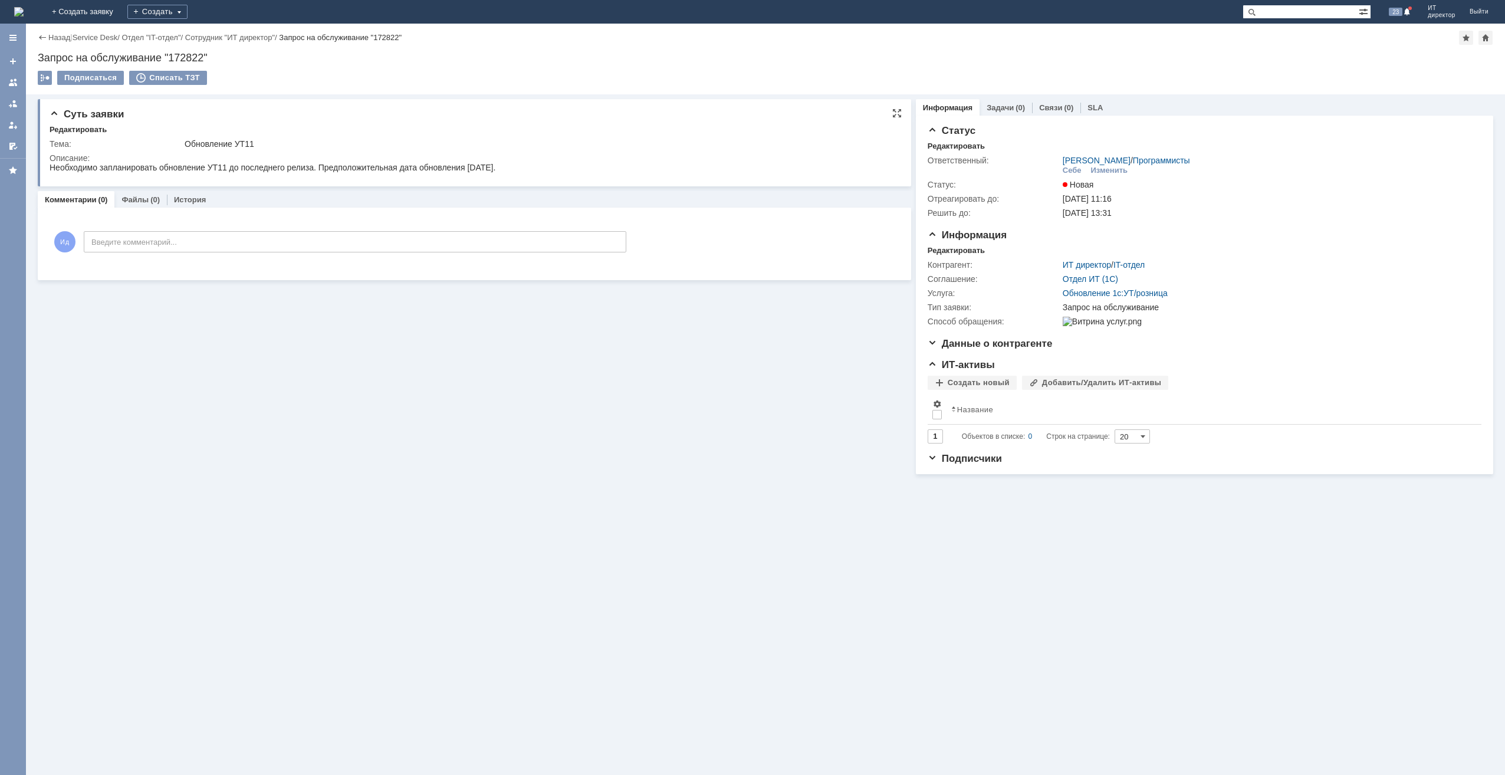
click at [233, 147] on div "Обновление УТ11" at bounding box center [538, 143] width 706 height 9
copy div "Обновление УТ11"
click at [232, 143] on div "Обновление УТ11" at bounding box center [538, 143] width 706 height 9
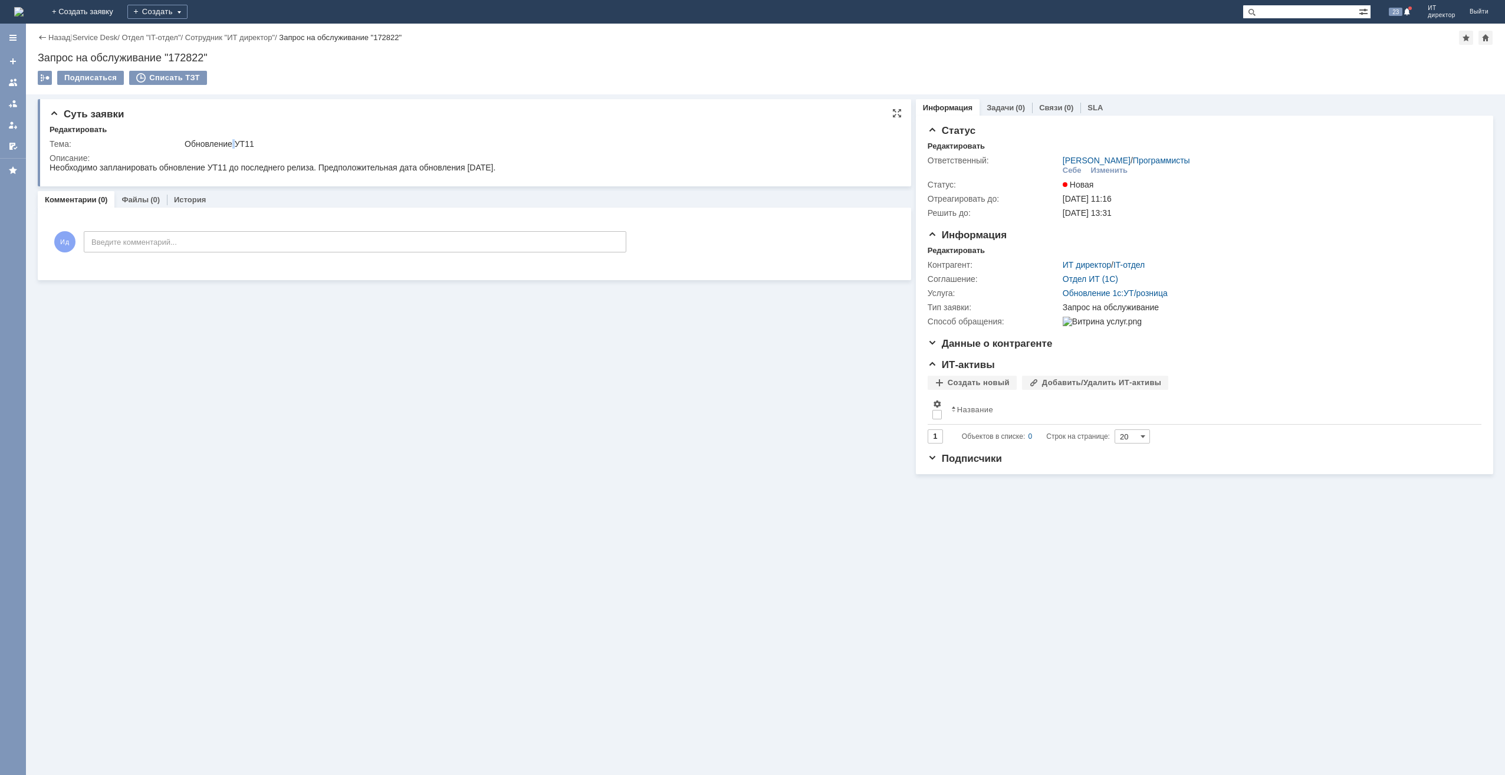
click at [232, 143] on div "Обновление УТ11" at bounding box center [538, 143] width 706 height 9
click at [206, 144] on div "Загрузка марок." at bounding box center [538, 143] width 706 height 9
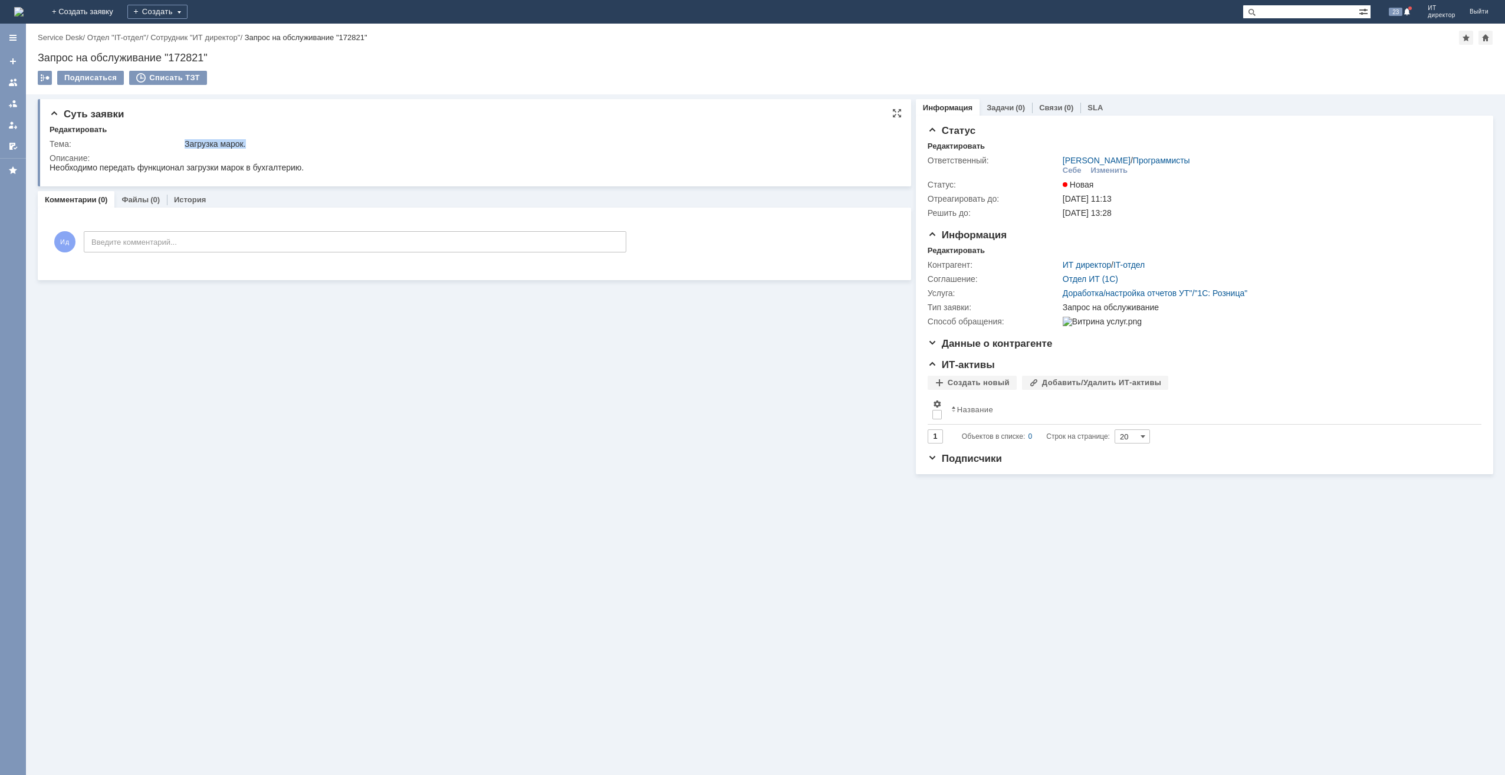
copy div "Загрузка марок."
click at [186, 51] on div "Назад | Service Desk / Отдел "IT-отдел" / Сотрудник "ИТ директор" / Запрос на о…" at bounding box center [765, 59] width 1479 height 71
click at [186, 56] on div "Запрос на обслуживание "172821"" at bounding box center [765, 58] width 1455 height 12
copy div "172821"
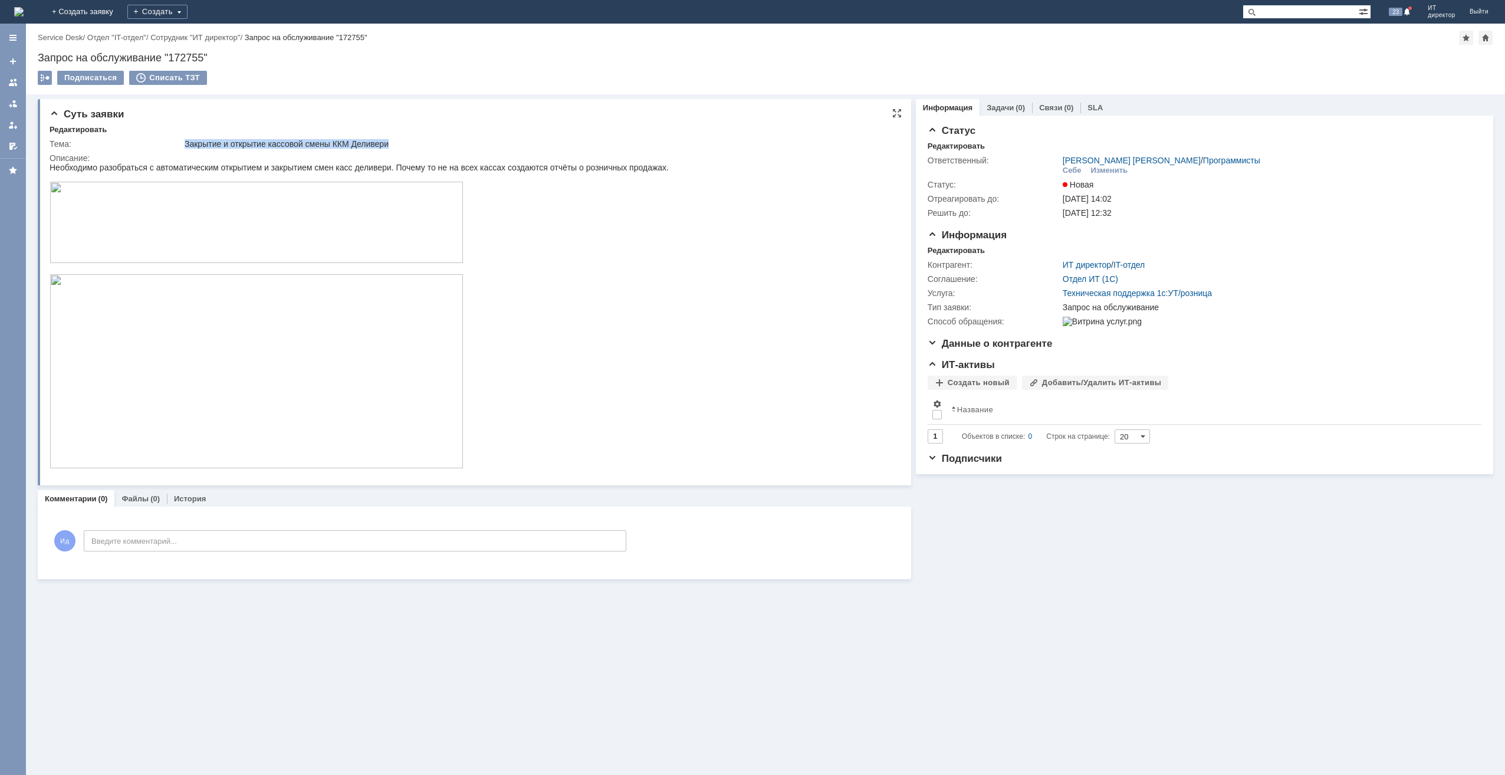
drag, startPoint x: 183, startPoint y: 146, endPoint x: 415, endPoint y: 139, distance: 231.3
click at [415, 139] on td "Закрытие и открытие кассовой смены ККМ Деливери" at bounding box center [537, 144] width 711 height 14
copy div "Закрытие и открытие кассовой смены ККМ Деливери"
click at [185, 60] on div "Запрос на обслуживание "172755"" at bounding box center [765, 58] width 1455 height 12
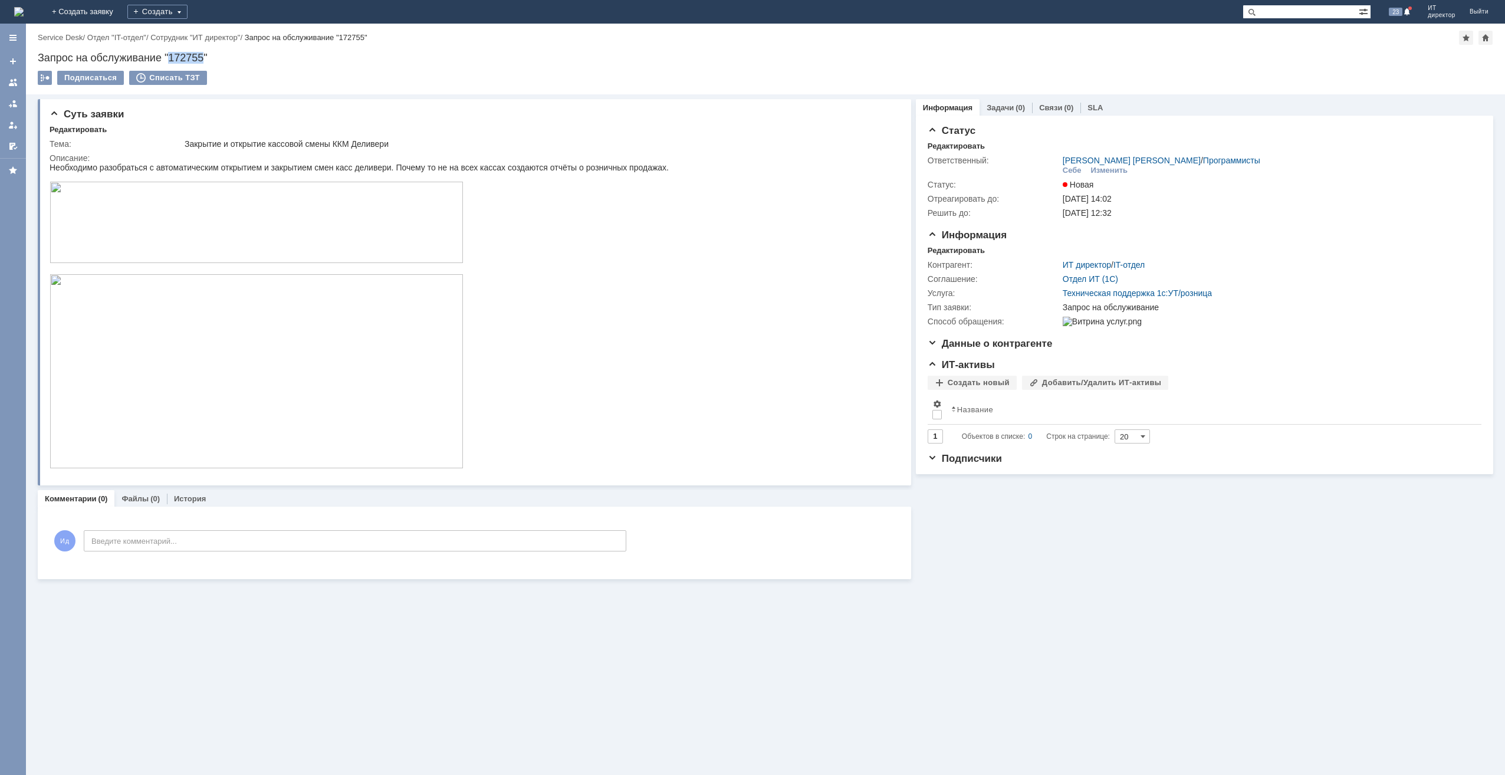
click at [185, 60] on div "Запрос на обслуживание "172755"" at bounding box center [765, 58] width 1455 height 12
copy div "172755"
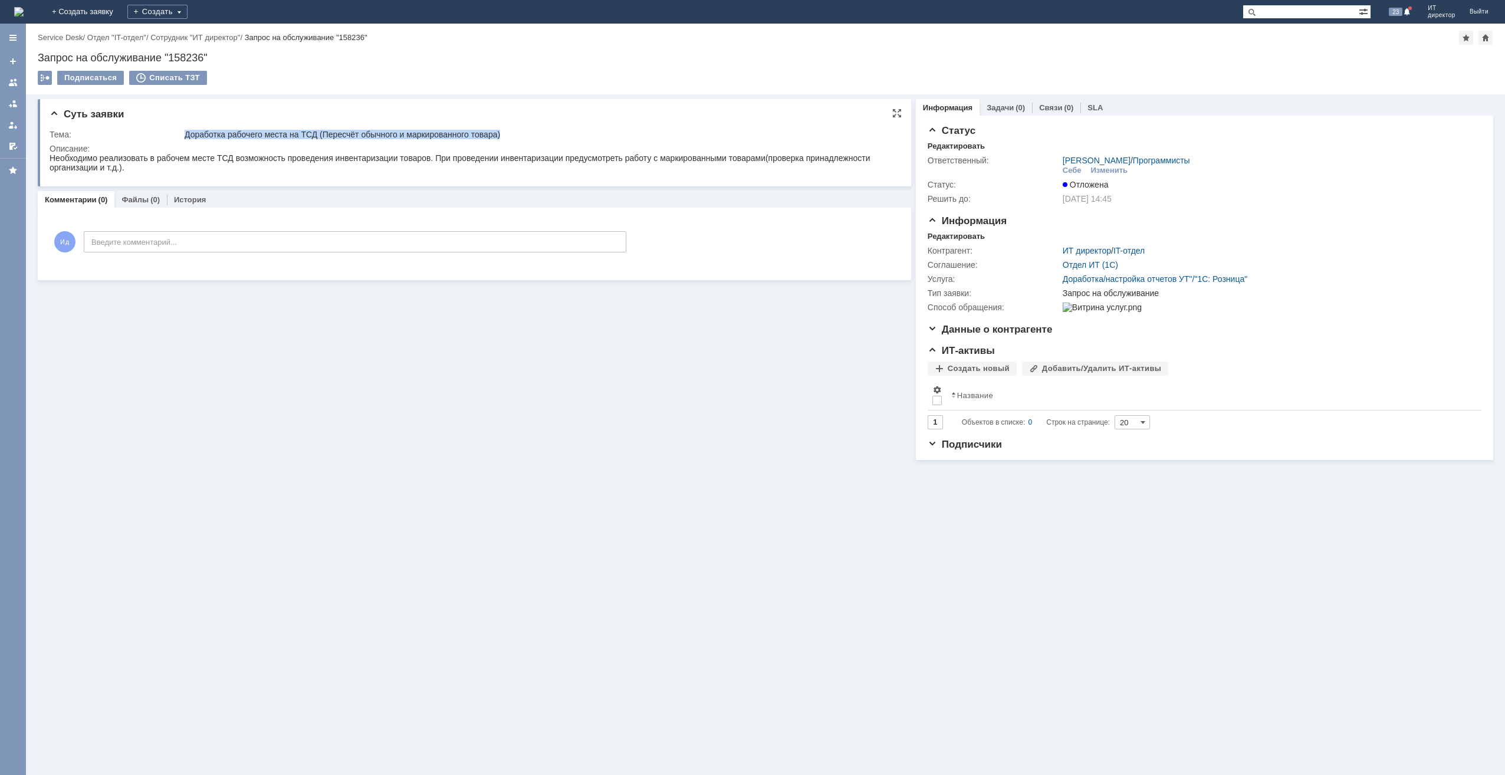
drag, startPoint x: 186, startPoint y: 135, endPoint x: 507, endPoint y: 136, distance: 320.8
click at [507, 136] on div "Доработка рабочего места на ТСД (Пересчёт обычного и маркированного товара)" at bounding box center [538, 134] width 706 height 9
copy div "Доработка рабочего места на ТСД (Пересчёт обычного и маркированного товара)"
click at [177, 58] on div "Запрос на обслуживание "158236"" at bounding box center [765, 58] width 1455 height 12
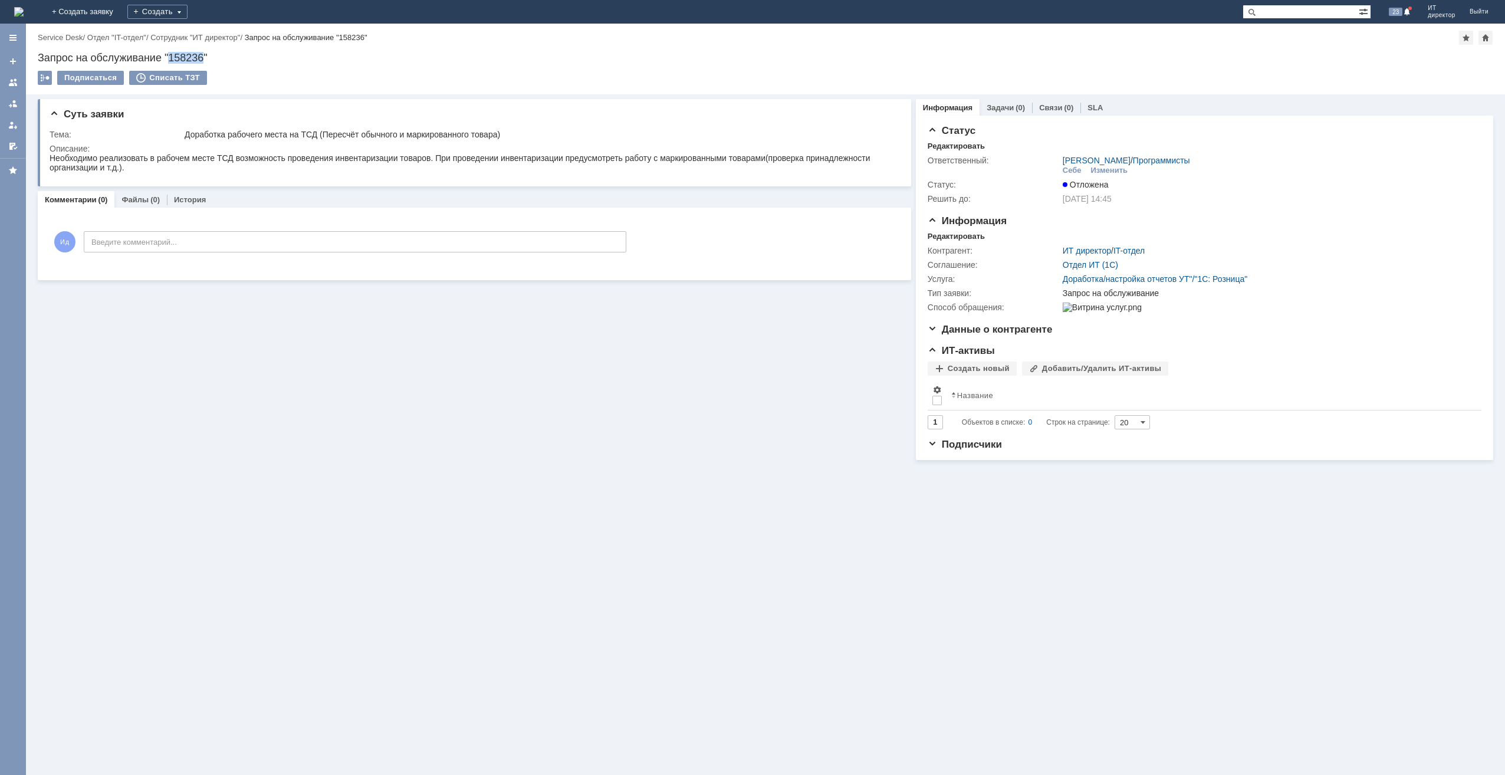
copy div "158236"
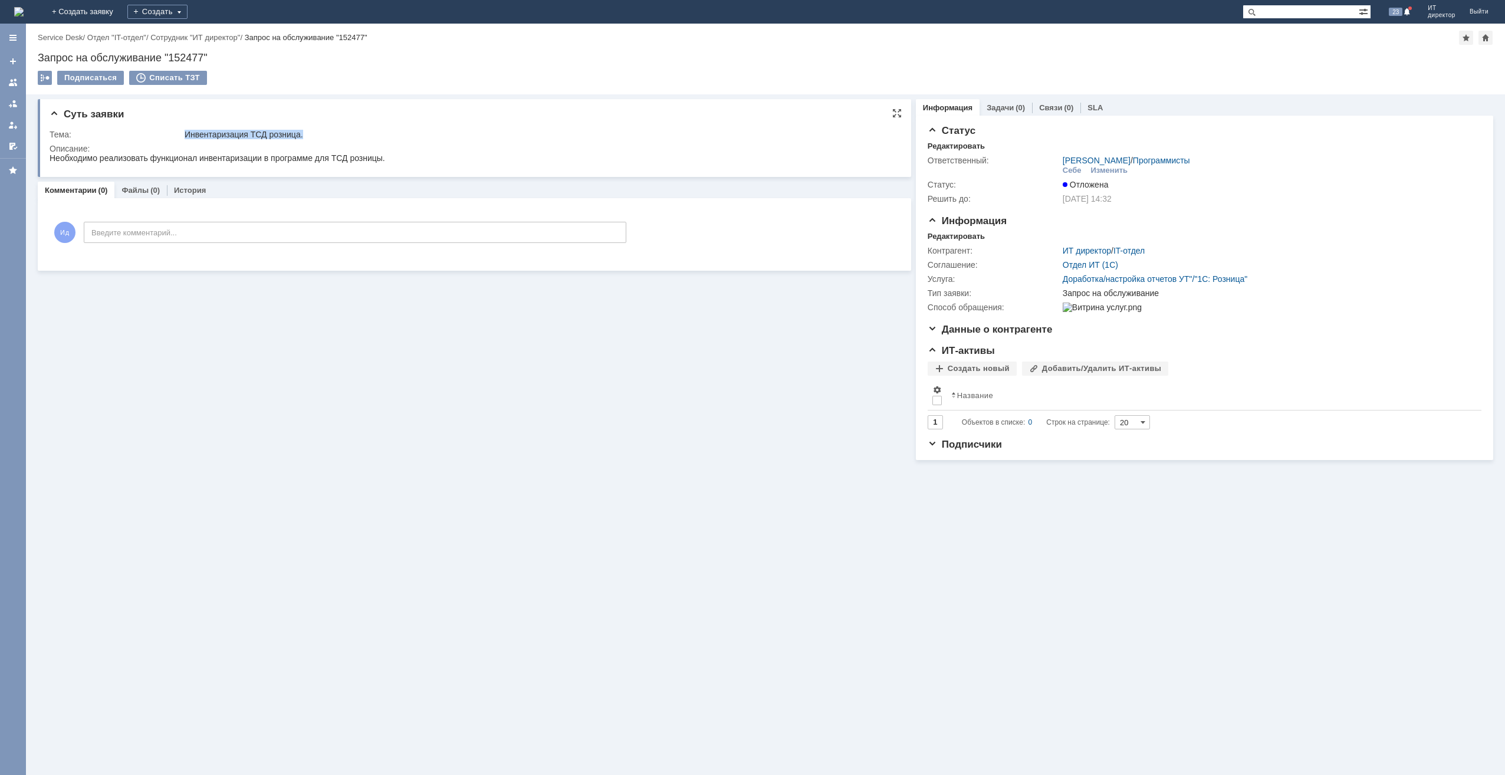
drag, startPoint x: 308, startPoint y: 131, endPoint x: 186, endPoint y: 136, distance: 122.7
click at [186, 136] on div "Инвентаризация ТСД розница." at bounding box center [538, 134] width 706 height 9
copy div "Инвентаризация ТСД розница."
click at [186, 58] on div "Запрос на обслуживание "152477"" at bounding box center [765, 58] width 1455 height 12
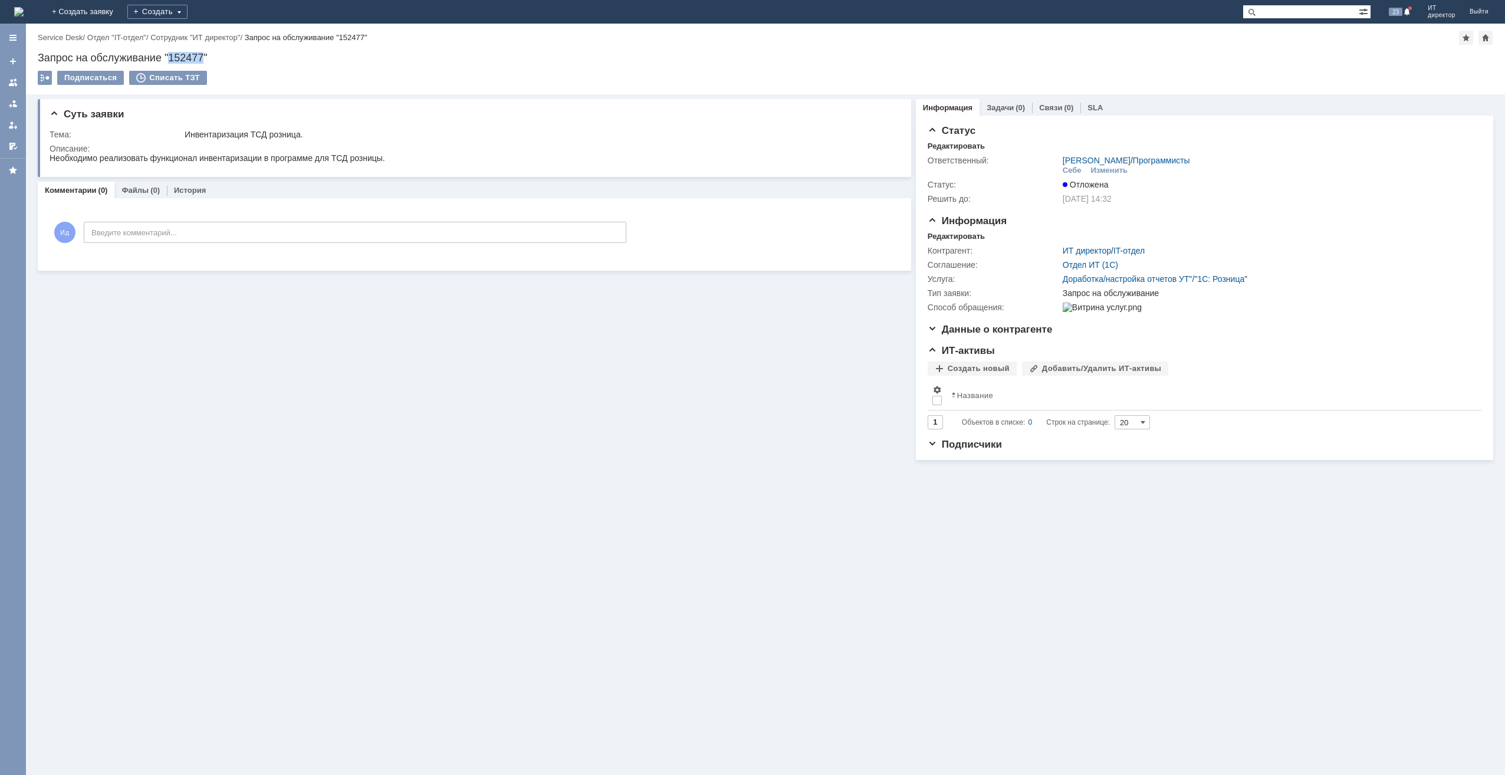
copy div "152477"
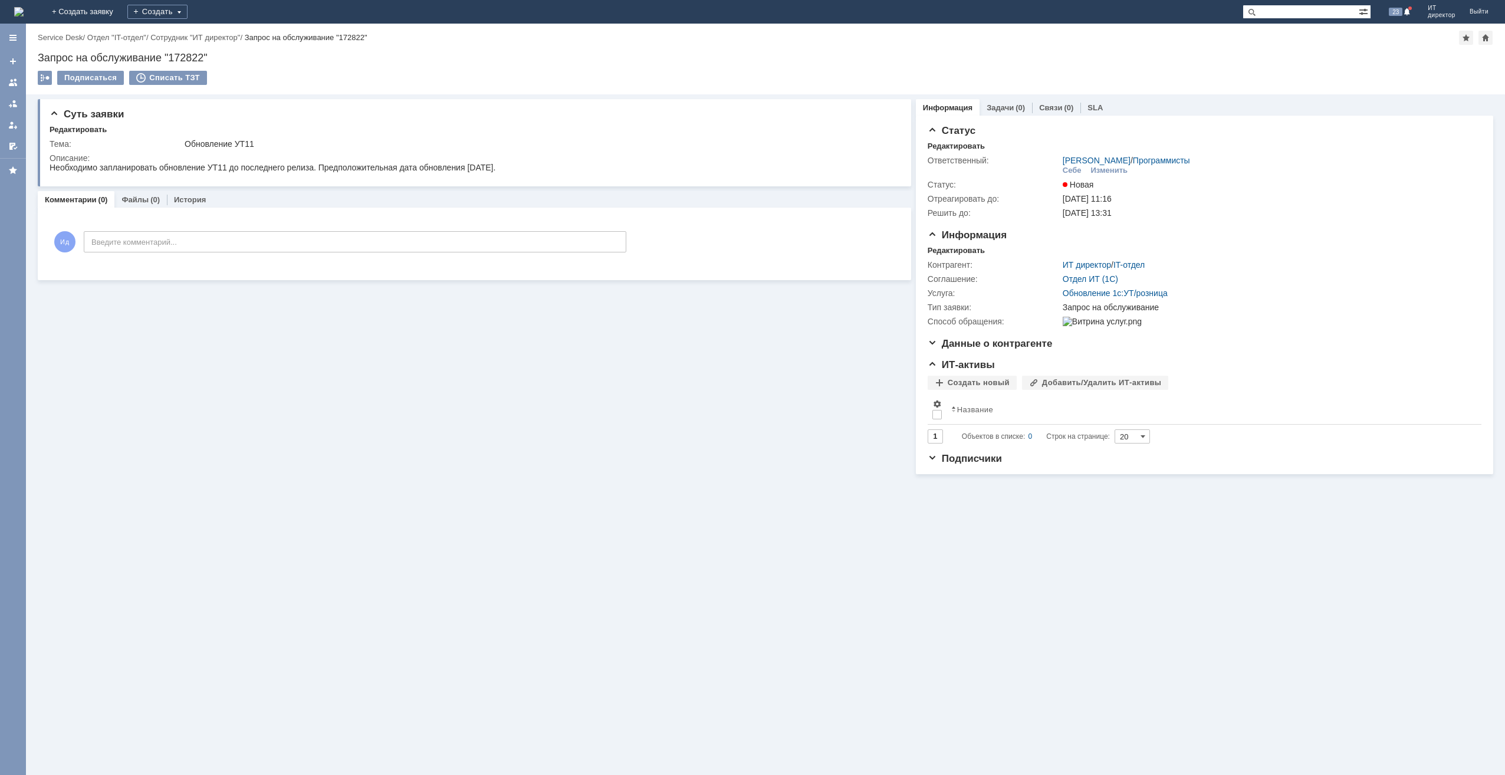
click at [176, 53] on div "Запрос на обслуживание "172822"" at bounding box center [765, 58] width 1455 height 12
copy div "172822"
